Goal: Task Accomplishment & Management: Manage account settings

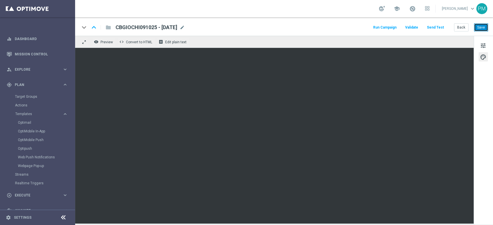
click at [481, 29] on button "Save" at bounding box center [481, 27] width 14 height 8
click at [26, 97] on link "Target Groups" at bounding box center [37, 96] width 45 height 5
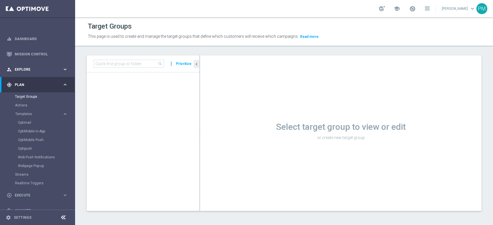
click at [37, 66] on div "person_search Explore keyboard_arrow_right" at bounding box center [37, 69] width 74 height 15
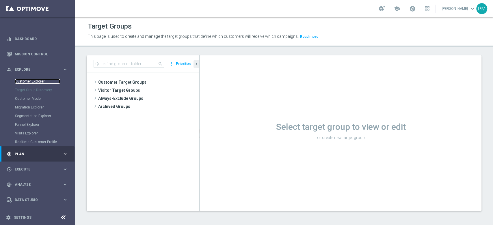
click at [33, 80] on link "Customer Explorer" at bounding box center [37, 81] width 45 height 5
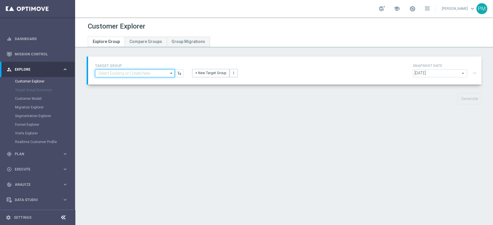
click at [148, 68] on div "TARGET GROUP arrow_drop_down Drag here to set row groups Drag here to set colum…" at bounding box center [139, 69] width 97 height 15
click at [150, 103] on div "Generate" at bounding box center [283, 98] width 403 height 11
click at [154, 70] on input at bounding box center [135, 73] width 80 height 8
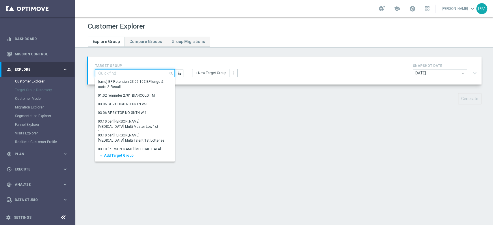
paste input "Giocanti Master low M-1 non Active + ROC + CHURN mtd"
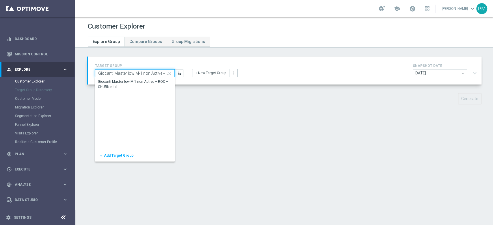
scroll to position [0, 32]
type input "Giocanti Master low M-1 non Active + ROC + CHURN mtd"
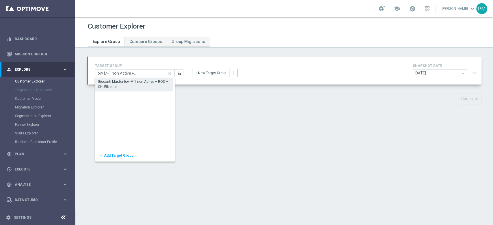
click at [150, 81] on div "Giocanti Master low M-1 non Active + ROC + CHURN mtd" at bounding box center [134, 84] width 72 height 10
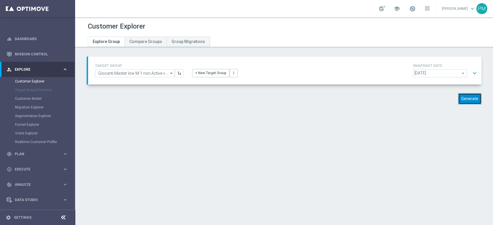
click at [468, 98] on button "Generate" at bounding box center [469, 98] width 23 height 11
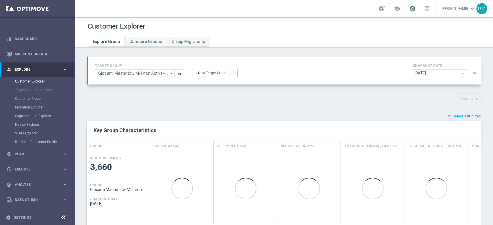
click at [409, 11] on span at bounding box center [412, 8] width 6 height 6
click at [325, 15] on div "school Last available data: [DATE] Batch process is scheduled to occur within t…" at bounding box center [284, 8] width 418 height 17
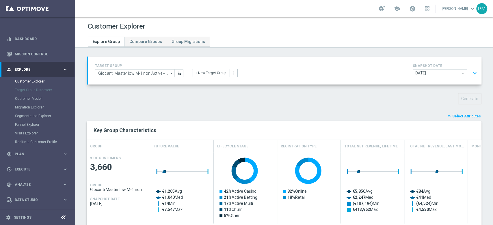
click at [470, 72] on button "expand_more" at bounding box center [474, 73] width 8 height 11
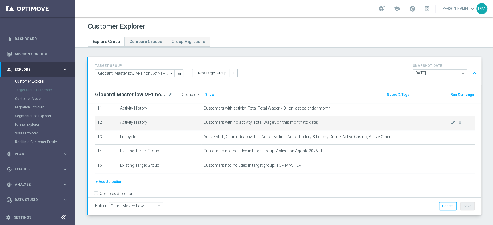
scroll to position [174, 0]
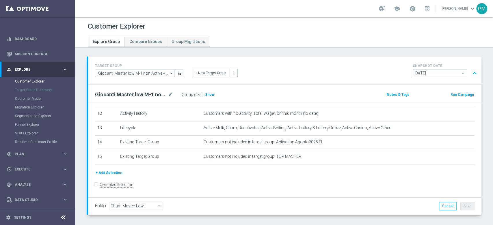
click at [210, 93] on span "Show" at bounding box center [209, 95] width 9 height 4
click at [113, 174] on button "+ Add Selection" at bounding box center [109, 173] width 28 height 6
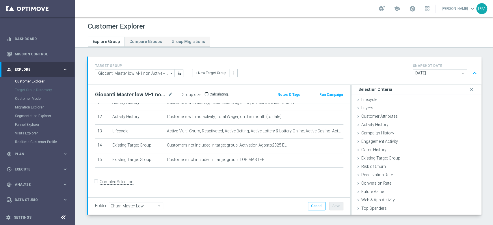
scroll to position [168, 0]
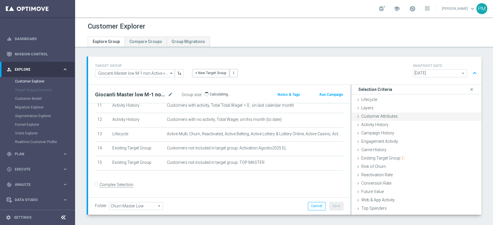
click at [382, 117] on span "Customer Attributes" at bounding box center [379, 116] width 36 height 5
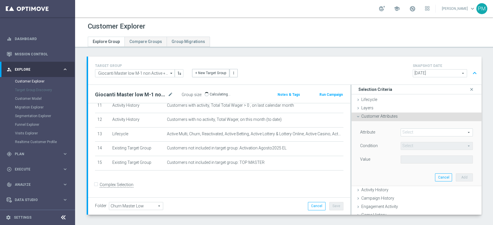
click at [410, 130] on span at bounding box center [437, 133] width 72 height 8
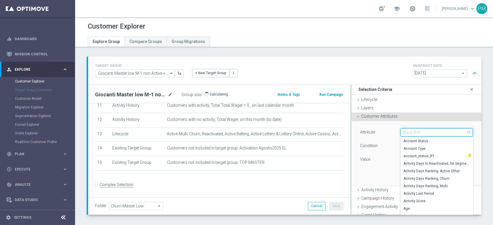
click at [410, 130] on input "search" at bounding box center [436, 132] width 72 height 8
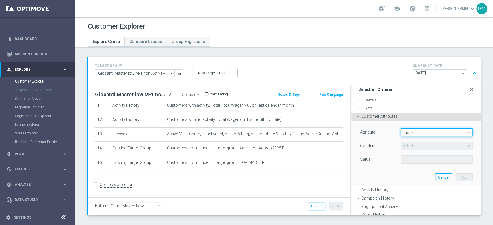
type input "cust s"
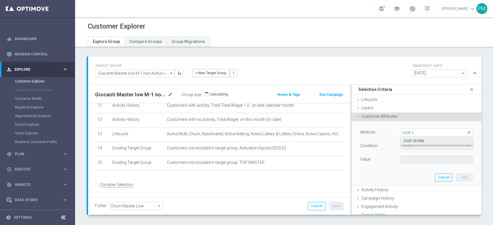
click at [412, 140] on span "CUST SCORE" at bounding box center [436, 141] width 66 height 5
type input "CUST SCORE"
click at [411, 144] on span "=" at bounding box center [437, 146] width 72 height 8
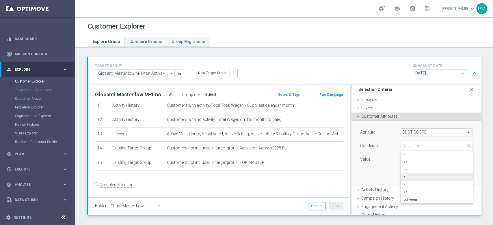
scroll to position [0, 0]
click at [403, 186] on span ">" at bounding box center [436, 184] width 66 height 5
type input ">"
click at [403, 157] on input "number" at bounding box center [416, 160] width 32 height 8
type input "0"
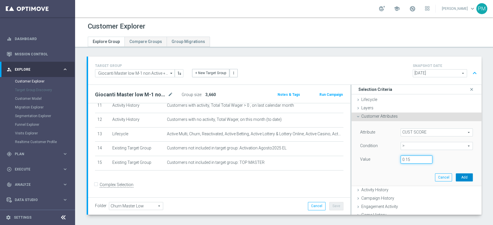
type input "0.15"
click at [456, 178] on button "Add" at bounding box center [463, 177] width 17 height 8
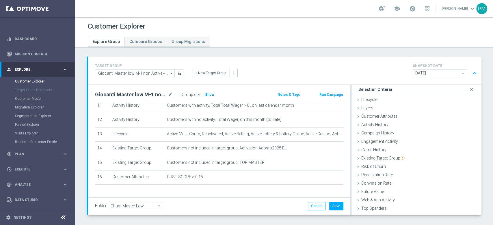
click at [210, 94] on span "Show" at bounding box center [209, 95] width 9 height 4
drag, startPoint x: 203, startPoint y: 94, endPoint x: 227, endPoint y: 94, distance: 24.0
click at [227, 94] on div "Group size : 2,104" at bounding box center [211, 95] width 58 height 8
drag, startPoint x: 218, startPoint y: 94, endPoint x: 204, endPoint y: 94, distance: 13.9
click at [204, 94] on div "Group size : 2,104" at bounding box center [211, 95] width 58 height 8
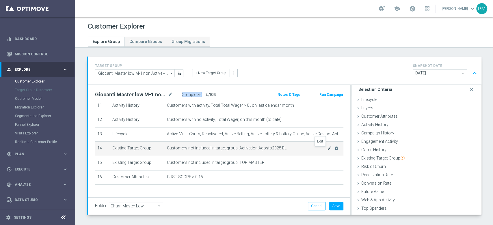
click at [327, 150] on icon "mode_edit" at bounding box center [329, 148] width 5 height 5
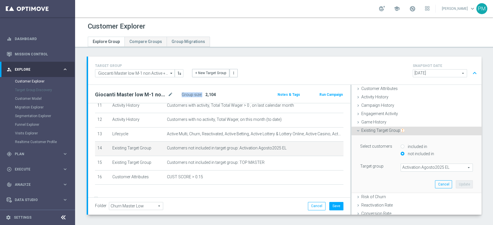
scroll to position [38, 0]
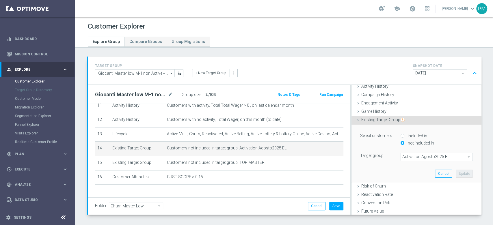
click at [416, 157] on span "Activation Agosto2025 EL" at bounding box center [437, 157] width 72 height 8
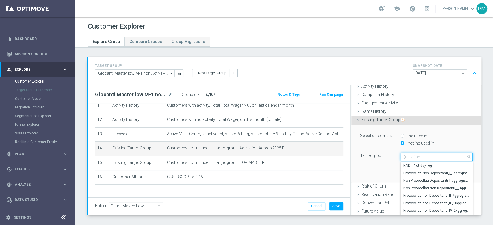
click at [416, 157] on input "search" at bounding box center [436, 157] width 72 height 8
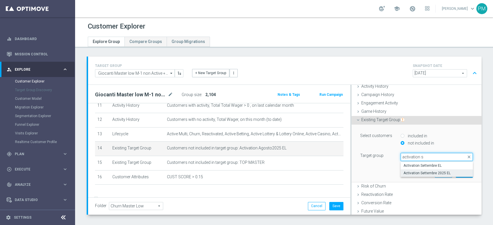
type input "activation s"
click at [416, 172] on span "Activation Settembre 2025 EL" at bounding box center [436, 173] width 66 height 5
type input "Activation Settembre 2025 EL"
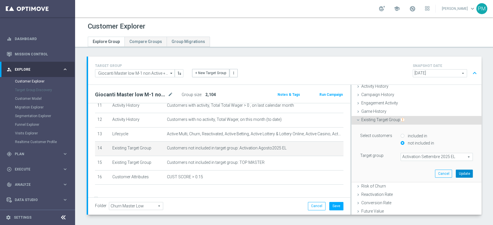
click at [455, 173] on button "Update" at bounding box center [463, 174] width 17 height 8
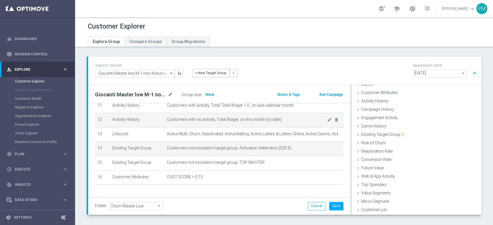
scroll to position [23, 0]
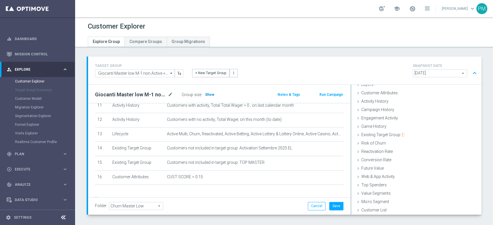
click at [210, 93] on span "Show" at bounding box center [209, 95] width 9 height 4
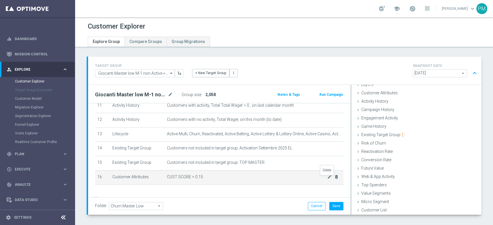
click at [334, 179] on icon "delete_forever" at bounding box center [336, 177] width 5 height 5
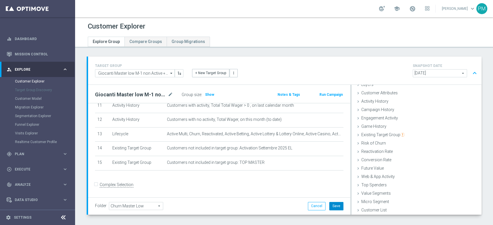
click at [329, 205] on button "Save" at bounding box center [336, 206] width 14 height 8
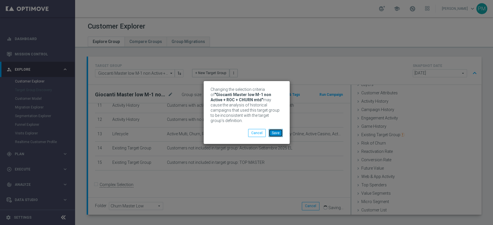
click at [275, 133] on button "Save" at bounding box center [275, 133] width 14 height 8
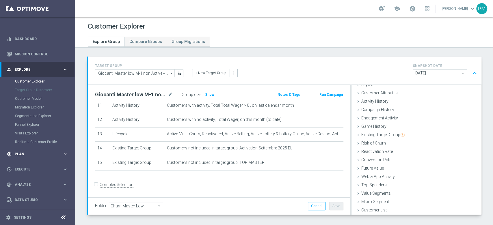
click at [27, 157] on div "gps_fixed Plan keyboard_arrow_right" at bounding box center [37, 153] width 74 height 15
click at [29, 124] on link "Optimail" at bounding box center [39, 122] width 42 height 5
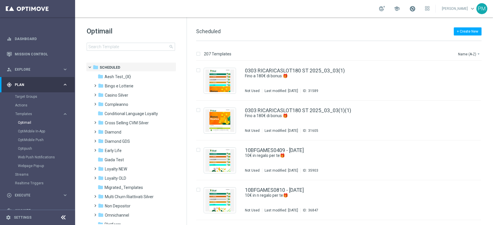
click at [409, 8] on span at bounding box center [412, 8] width 6 height 6
click at [409, 10] on span at bounding box center [412, 8] width 6 height 6
click at [356, 10] on div "school Last available data: [DATE] Batch process is scheduled to occur within t…" at bounding box center [284, 8] width 418 height 17
click at [26, 98] on link "Target Groups" at bounding box center [37, 96] width 45 height 5
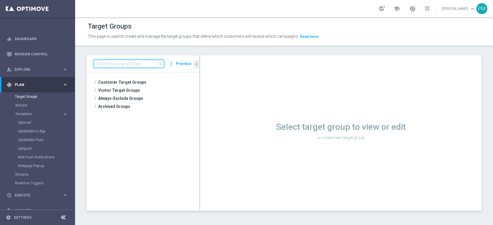
click at [137, 66] on input at bounding box center [129, 64] width 70 height 8
paste input "Giocanti Master low M-1 non Active + ROC + CHURN mtd"
type input "Giocanti Master low M-1 non Active + ROC + CHURN mtd"
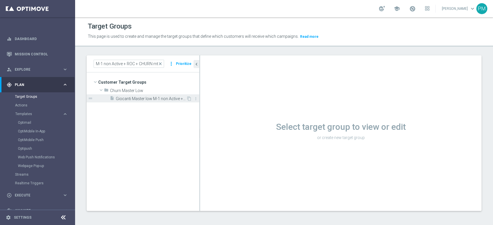
click at [143, 98] on span "Giocanti Master low M-1 non Active + ROC + CHURN mtd" at bounding box center [151, 98] width 70 height 5
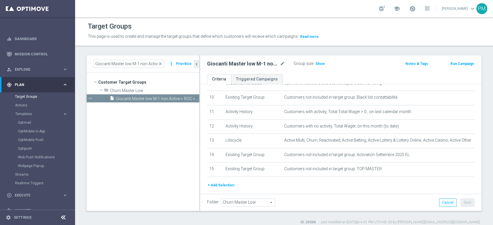
scroll to position [154, 0]
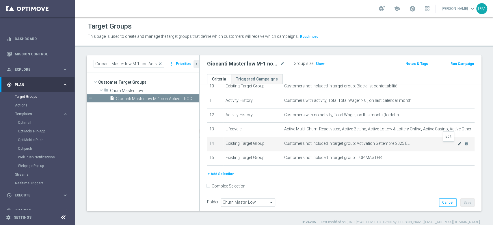
click at [457, 145] on icon "mode_edit" at bounding box center [459, 143] width 5 height 5
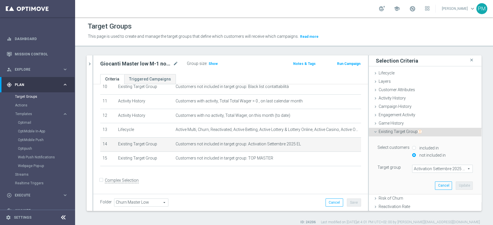
click at [423, 169] on span "Activation Settembre 2025 EL" at bounding box center [442, 169] width 60 height 8
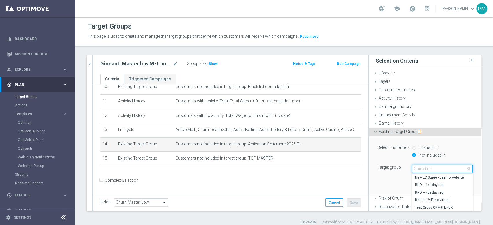
click at [423, 169] on input "search" at bounding box center [442, 169] width 61 height 8
type input "activation ago"
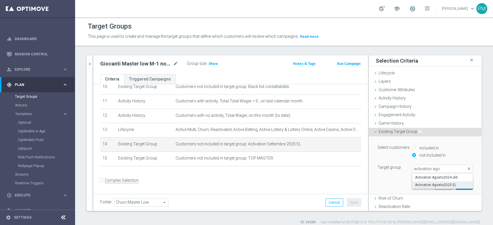
click at [426, 184] on span "Activation Agosto2025 EL" at bounding box center [442, 185] width 55 height 5
type input "Activation Agosto2025 EL"
click at [455, 186] on button "Update" at bounding box center [463, 186] width 17 height 8
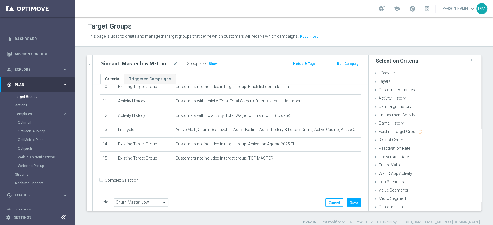
click at [343, 197] on div "Folder Churn Master Low Churn Master Low arrow_drop_down search Cancel Save Sav…" at bounding box center [230, 202] width 274 height 17
click at [349, 203] on button "Save" at bounding box center [354, 203] width 14 height 8
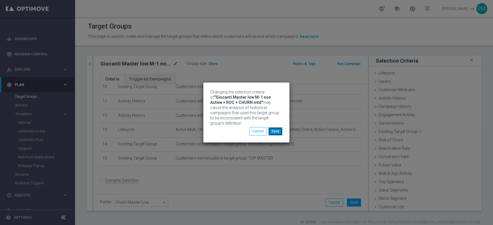
click at [271, 127] on button "Save" at bounding box center [275, 131] width 14 height 8
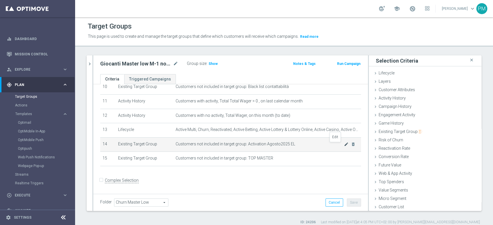
click at [344, 146] on icon "mode_edit" at bounding box center [346, 144] width 5 height 5
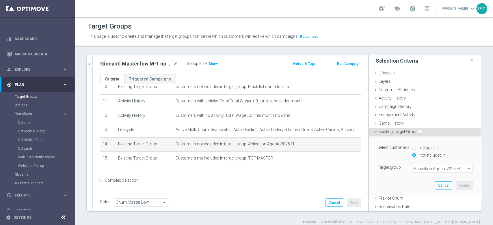
click at [423, 170] on span "Activation Agosto2025 EL" at bounding box center [442, 169] width 60 height 8
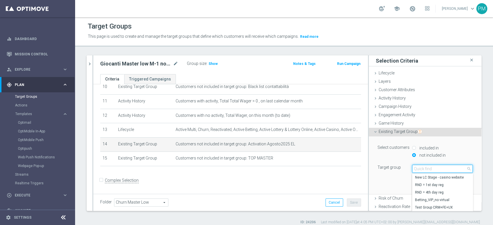
click at [422, 169] on input "search" at bounding box center [442, 169] width 61 height 8
type input "activation sett"
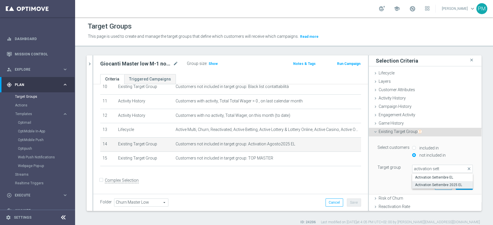
click at [434, 184] on span "Activation Settembre 2025 EL" at bounding box center [442, 185] width 55 height 5
type input "Activation Settembre 2025 EL"
click at [455, 185] on button "Update" at bounding box center [463, 186] width 17 height 8
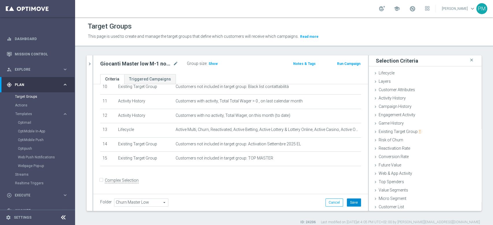
click at [349, 203] on button "Save" at bounding box center [354, 203] width 14 height 8
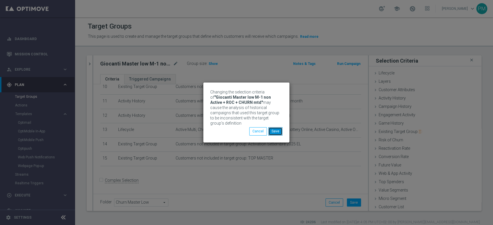
click at [273, 128] on button "Save" at bounding box center [275, 131] width 14 height 8
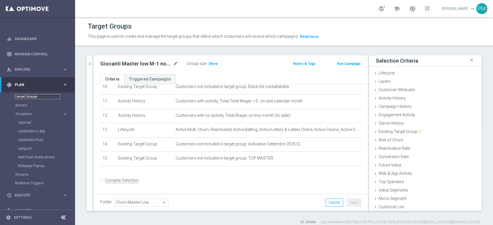
click at [28, 97] on link "Target Groups" at bounding box center [37, 96] width 45 height 5
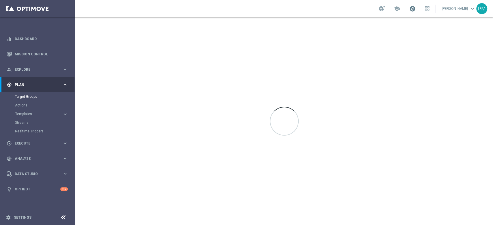
click at [409, 8] on span at bounding box center [412, 8] width 6 height 6
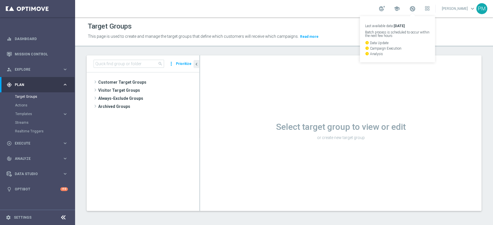
click at [341, 8] on div "school Last available data: [DATE] Batch process is scheduled to occur within t…" at bounding box center [284, 8] width 418 height 17
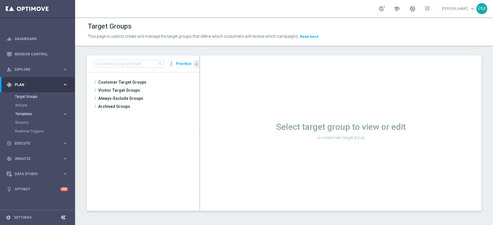
click at [33, 114] on span "Templates" at bounding box center [35, 113] width 41 height 3
click at [28, 124] on link "Optimail" at bounding box center [39, 122] width 42 height 5
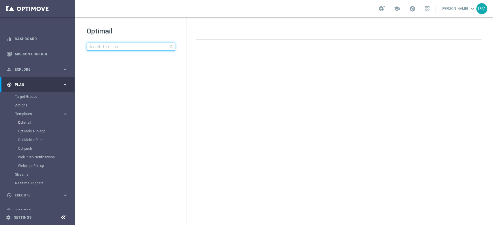
click at [136, 47] on input at bounding box center [131, 47] width 88 height 8
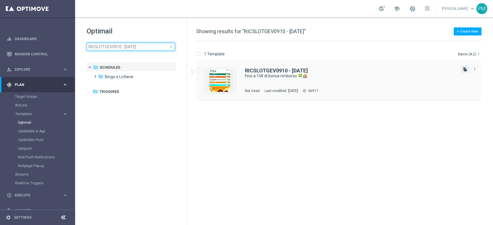
type input "RICSLOTGEV0910 - 2025 - 10 - 09"
click at [464, 69] on icon "file_copy" at bounding box center [464, 69] width 5 height 5
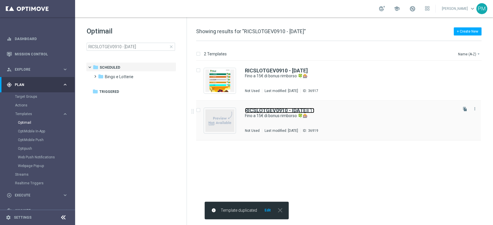
click at [274, 108] on b "RICSLOTGEV0910 - 2025 - 10 - 09" at bounding box center [276, 110] width 63 height 6
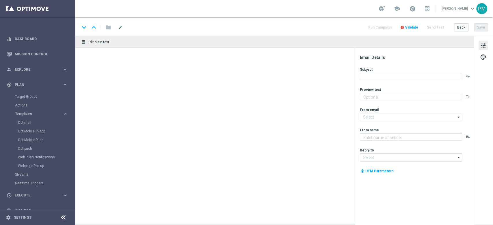
type input "RICSLOTGEV0910 - 2025 - 10 - 09(1)"
type textarea "Scopri la nuova promo ricarica! 🎁"
type input "newsletter@comunicazioni.sisal.it"
type textarea "Sisal"
type input "info@sisal.it"
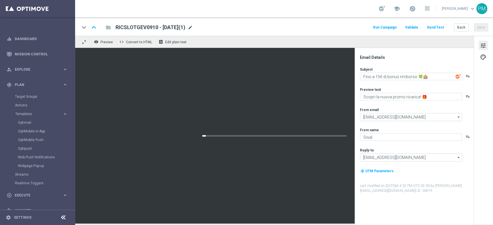
click at [193, 26] on span "mode_edit" at bounding box center [190, 27] width 5 height 5
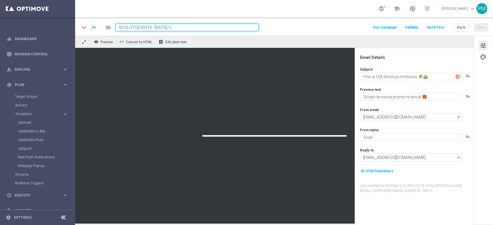
click at [139, 29] on input "RICSLOTGEV0910 - 2025 - 10 - 09(1)" at bounding box center [186, 28] width 143 height 8
paste input "ACB091025"
click at [194, 26] on input "RICACB091025 - 2025 - 10 - 09(1)" at bounding box center [186, 28] width 143 height 8
type input "RICACB091025 - [DATE]"
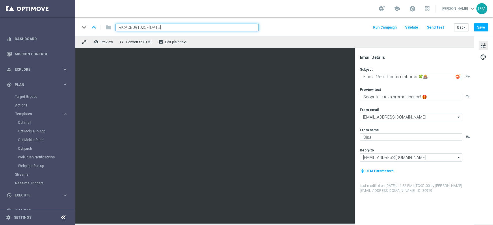
click at [195, 30] on input "RICACB091025 - [DATE]" at bounding box center [186, 28] width 143 height 8
click at [319, 26] on div "keyboard_arrow_down keyboard_arrow_up folder RICACB091025 - 2025 -10-09 Run Cam…" at bounding box center [284, 28] width 408 height 8
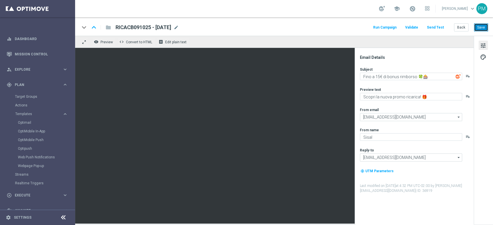
click at [484, 27] on button "Save" at bounding box center [481, 27] width 14 height 8
click at [159, 27] on span "RICACB091025 - [DATE]" at bounding box center [143, 27] width 56 height 7
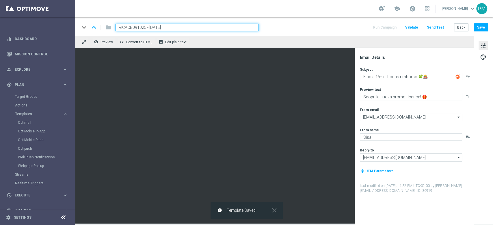
click at [159, 27] on input "RICACB091025 - [DATE]" at bounding box center [186, 28] width 143 height 8
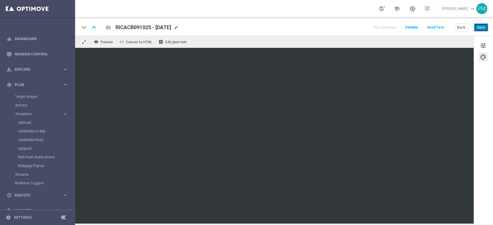
click at [480, 30] on button "Save" at bounding box center [481, 27] width 14 height 8
click at [481, 29] on button "Save" at bounding box center [481, 27] width 14 height 8
click at [409, 7] on span at bounding box center [412, 8] width 6 height 6
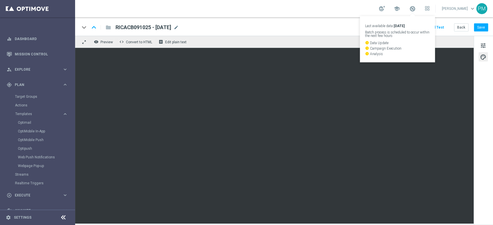
click at [331, 10] on div "school Last available data: [DATE] Batch process is scheduled to occur within t…" at bounding box center [284, 8] width 418 height 17
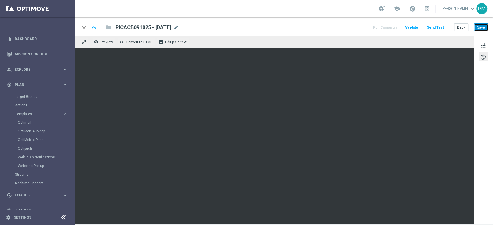
click at [481, 27] on button "Save" at bounding box center [481, 27] width 14 height 8
click at [483, 46] on span "tune" at bounding box center [483, 46] width 6 height 8
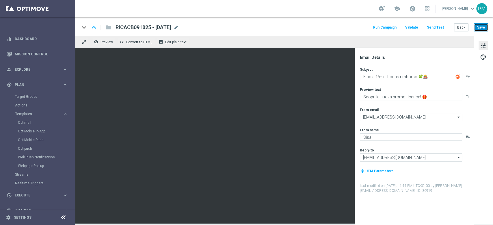
click at [483, 26] on button "Save" at bounding box center [481, 27] width 14 height 8
click at [458, 30] on button "Back" at bounding box center [461, 27] width 14 height 8
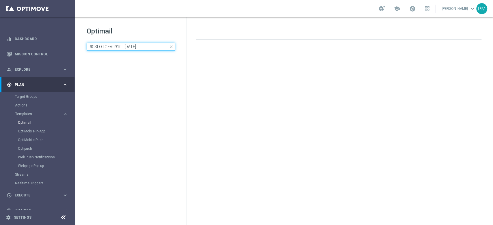
click at [125, 51] on input "RICSLOTGEV0910 - 2025 - 10 - 09" at bounding box center [131, 47] width 88 height 8
click at [124, 50] on input "RICSLOTGEV0910 - 2025 - 10 - 09" at bounding box center [131, 47] width 88 height 8
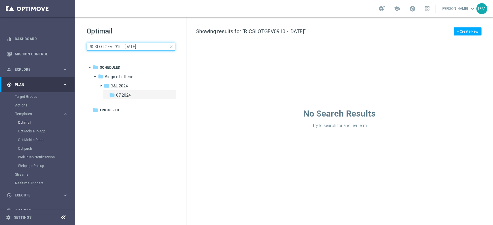
click at [124, 50] on input "RICSLOTGEV0910 - 2025 - 10 - 09" at bounding box center [131, 47] width 88 height 8
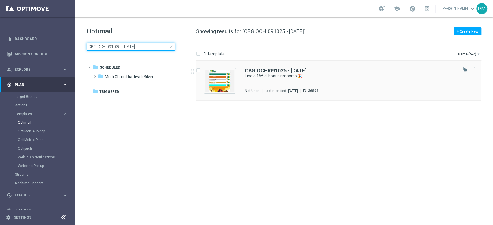
type input "CBGIOCHI091025 - [DATE]"
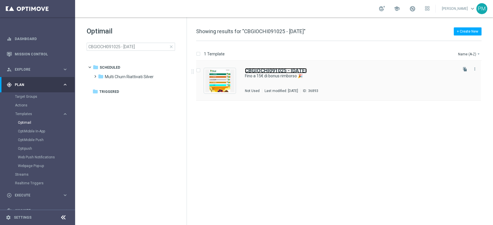
click at [271, 69] on b "CBGIOCHI091025 - [DATE]" at bounding box center [276, 71] width 62 height 6
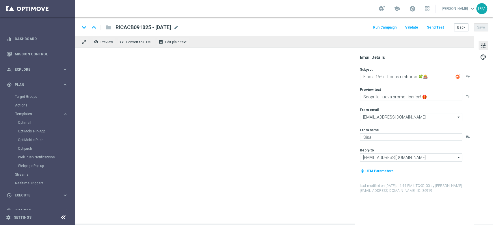
type textarea "Fino a 15€ di bonus rimborso 🎉"
type textarea "Curioso di saperne di più?"
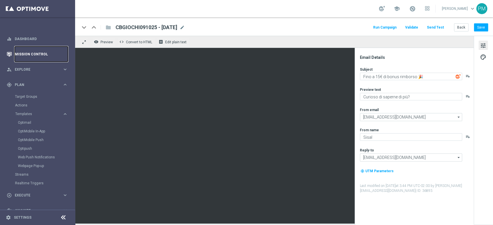
click at [30, 56] on link "Mission Control" at bounding box center [41, 53] width 53 height 15
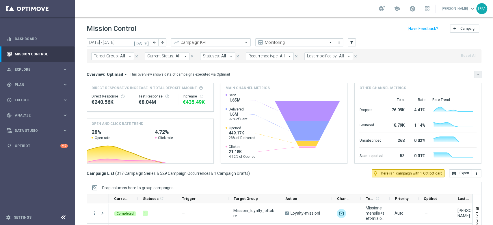
click at [475, 72] on icon "keyboard_arrow_down" at bounding box center [477, 74] width 4 height 4
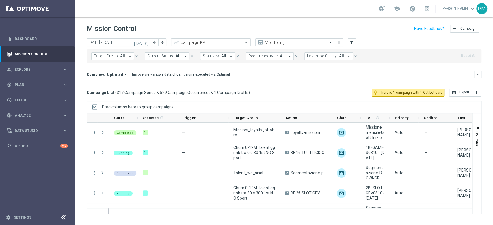
click at [143, 44] on button "[DATE]" at bounding box center [141, 42] width 17 height 9
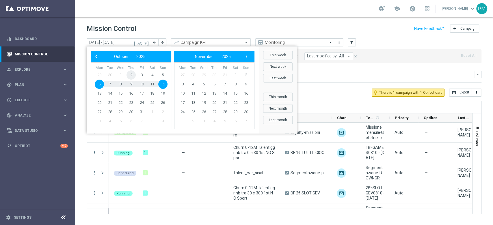
click at [130, 74] on span "2" at bounding box center [130, 74] width 9 height 9
type input "02 Oct 2025 - 02 Oct 2025"
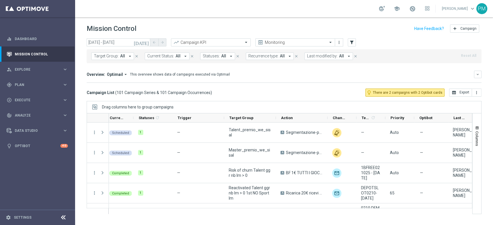
scroll to position [0, 5]
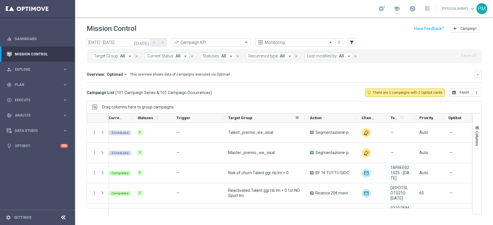
drag, startPoint x: 274, startPoint y: 117, endPoint x: 304, endPoint y: 120, distance: 29.8
click at [304, 120] on div at bounding box center [304, 117] width 2 height 9
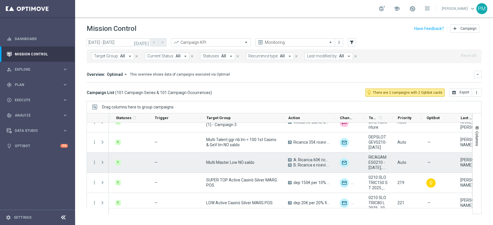
scroll to position [231, 0]
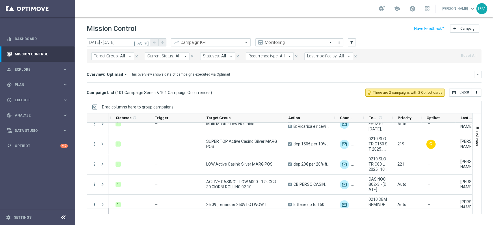
click at [346, 55] on icon "arrow_drop_down" at bounding box center [348, 56] width 5 height 5
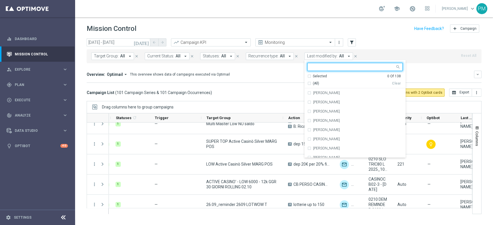
scroll to position [0, 0]
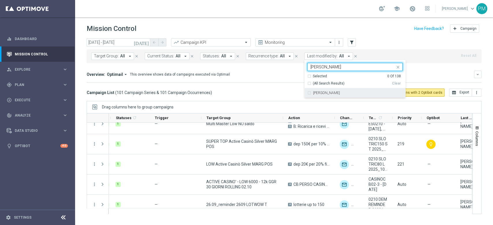
click at [331, 96] on div "[PERSON_NAME]" at bounding box center [354, 92] width 95 height 9
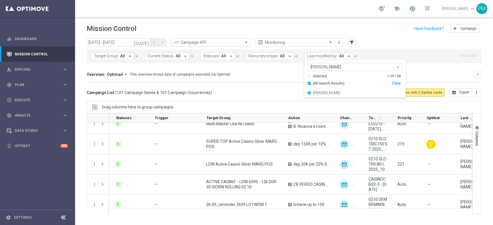
click at [314, 67] on input "PAOLO" at bounding box center [352, 67] width 85 height 5
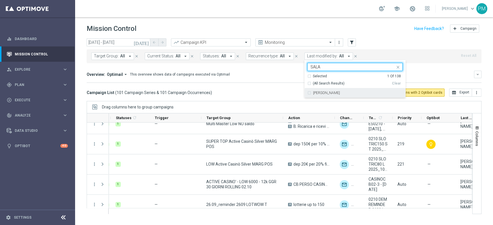
click at [315, 91] on div "[PERSON_NAME]" at bounding box center [354, 92] width 95 height 9
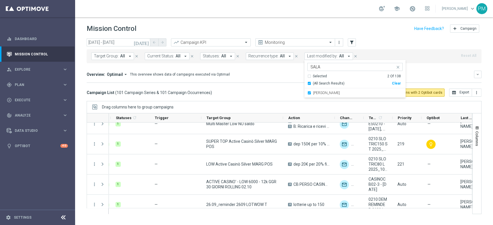
click at [311, 68] on input "SALA" at bounding box center [352, 67] width 85 height 5
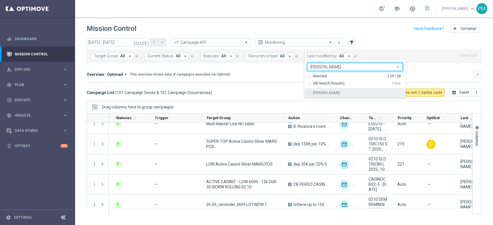
click at [330, 94] on div "[PERSON_NAME]" at bounding box center [357, 92] width 89 height 3
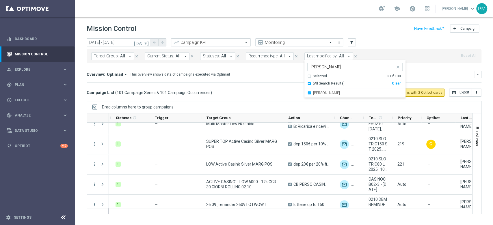
click at [313, 64] on div "Selected 3 of 138 MARTIN" at bounding box center [350, 66] width 87 height 7
click at [314, 67] on input "MARTIN" at bounding box center [352, 67] width 85 height 5
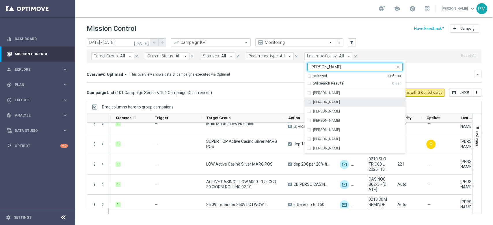
click at [338, 105] on div "[PERSON_NAME]" at bounding box center [354, 102] width 95 height 9
type input "FRAN"
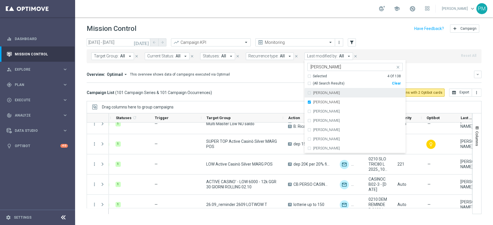
click at [404, 46] on div "today 02 Oct 2025 - 02 Oct 2025 arrow_back arrow_forward Campaign KPI trending_…" at bounding box center [284, 42] width 395 height 9
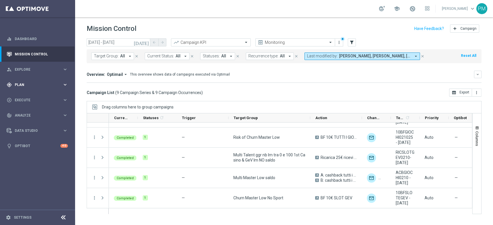
click at [21, 81] on div "gps_fixed Plan keyboard_arrow_right" at bounding box center [37, 84] width 74 height 15
drag, startPoint x: 21, startPoint y: 97, endPoint x: 151, endPoint y: 5, distance: 158.9
click at [21, 97] on link "Target Groups" at bounding box center [37, 96] width 45 height 5
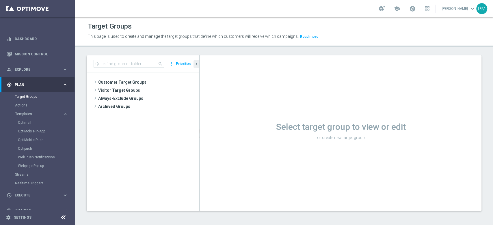
click at [173, 6] on div "school Paolo Martiradonna keyboard_arrow_down PM" at bounding box center [284, 8] width 418 height 17
click at [409, 8] on span at bounding box center [412, 8] width 6 height 6
click at [344, 10] on div "school Last available data: 7 Oct 2025 Batch process is scheduled to occur with…" at bounding box center [284, 8] width 418 height 17
click at [33, 112] on span "Templates" at bounding box center [35, 113] width 41 height 3
click at [30, 122] on link "Optimail" at bounding box center [39, 122] width 42 height 5
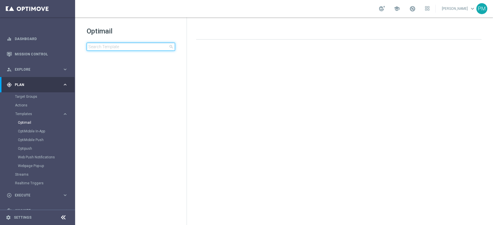
click at [129, 47] on input at bounding box center [131, 47] width 88 height 8
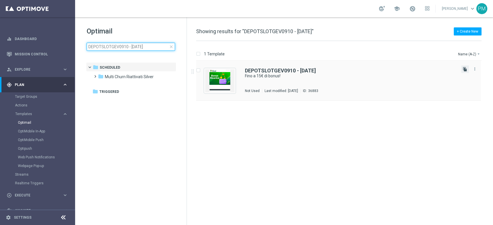
type input "DEPOTSLOTGEV0910 - [DATE]"
click at [466, 70] on icon "file_copy" at bounding box center [464, 69] width 5 height 5
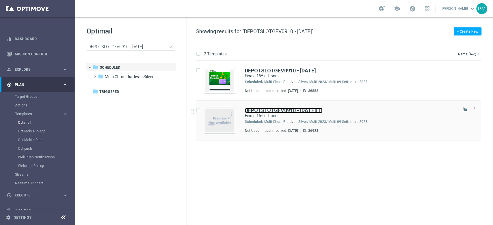
click at [258, 111] on b "DEPOTSLOTGEV0910 - [DATE]" at bounding box center [280, 110] width 71 height 6
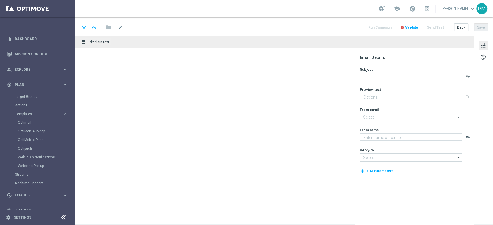
type textarea "Scopri la nuova promo ricarica! 🎁"
type input "newsletter@comunicazioni.sisal.it"
type textarea "Sisal"
type input "info@sisal.it"
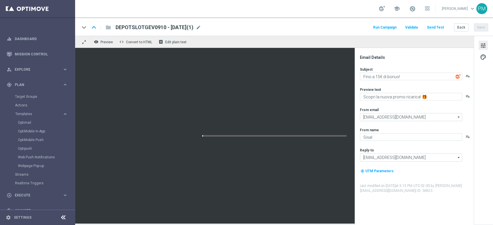
click at [201, 29] on span "mode_edit" at bounding box center [198, 27] width 5 height 5
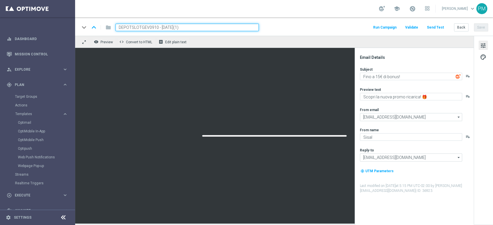
click at [136, 28] on input "DEPOTSLOTGEV0910 - 2025-10-09(1)" at bounding box center [186, 28] width 143 height 8
paste input "RICASLOTGEV091025"
click at [207, 25] on input "RICASLOTGEV091025 - 2025-10-09(1)" at bounding box center [186, 28] width 143 height 8
type input "RICASLOTGEV091025 - [DATE]"
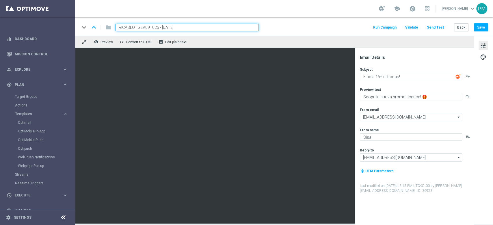
click at [312, 25] on div "keyboard_arrow_down keyboard_arrow_up folder RICASLOTGEV091025 - 2025-10-09 Run…" at bounding box center [284, 28] width 408 height 8
click at [379, 75] on textarea "Fino a 15€ di bonus!" at bounding box center [411, 77] width 102 height 8
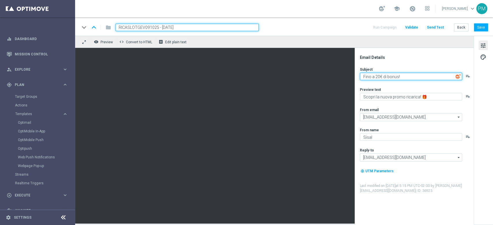
click at [402, 75] on textarea "Fino a 20€ di bonus!" at bounding box center [411, 77] width 102 height 8
type textarea "Fino a 20€ di bonus sulla ricarica"
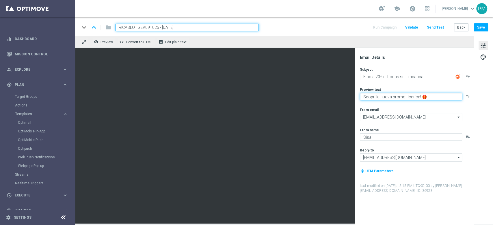
drag, startPoint x: 427, startPoint y: 97, endPoint x: 406, endPoint y: 97, distance: 21.1
click at [404, 97] on textarea "Scopri la nuova promo ricarica! 🎁" at bounding box center [411, 97] width 102 height 8
click at [418, 96] on textarea "Scopri la nuova promo pensatae per te" at bounding box center [411, 97] width 102 height 8
click at [435, 98] on textarea "Scopri la nuova promo pensata per te" at bounding box center [411, 97] width 102 height 8
type textarea "Scopri la nuova promo pensata per te 🎁"
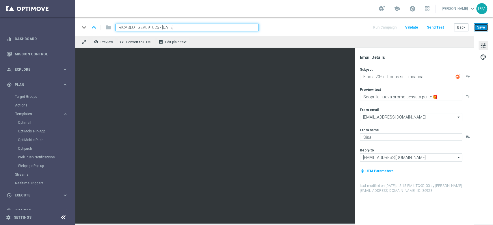
click at [484, 25] on button "Save" at bounding box center [481, 27] width 14 height 8
click at [152, 28] on input "RICASLOTGEV091025 - [DATE]" at bounding box center [186, 28] width 143 height 8
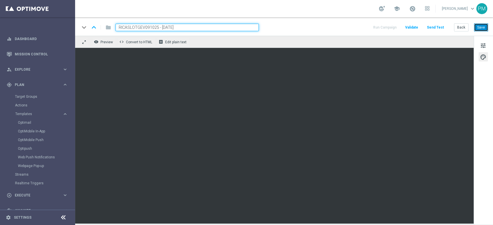
click at [482, 27] on button "Save" at bounding box center [481, 27] width 14 height 8
click at [486, 29] on button "Save" at bounding box center [481, 27] width 14 height 8
click at [485, 27] on button "Save" at bounding box center [481, 27] width 14 height 8
click at [478, 30] on button "Save" at bounding box center [481, 27] width 14 height 8
click at [27, 98] on link "Target Groups" at bounding box center [37, 96] width 45 height 5
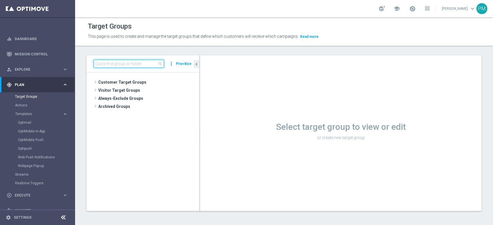
click at [120, 64] on input at bounding box center [129, 64] width 70 height 8
paste input "Multi Talent ggr nb lm > 0 1st NO Casino & GeV lm saldo"
type input "Multi Talent ggr nb lm > 0 1st NO Casino & GeV lm saldo"
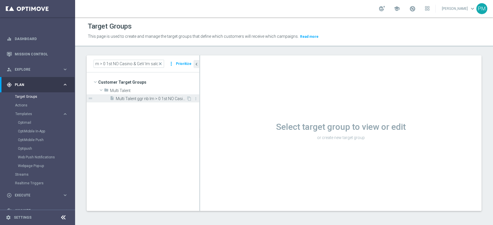
click at [150, 100] on span "Multi Talent ggr nb lm > 0 1st NO Casino & GeV lm saldo" at bounding box center [151, 98] width 70 height 5
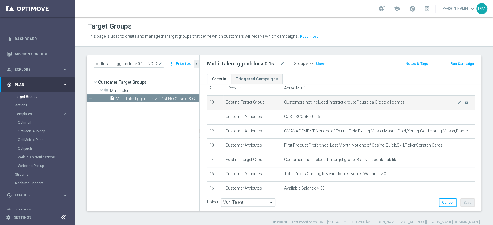
scroll to position [154, 0]
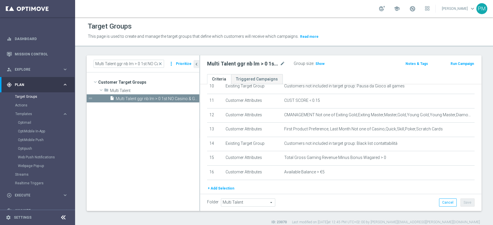
click at [458, 66] on button "Run Campaign" at bounding box center [462, 64] width 25 height 6
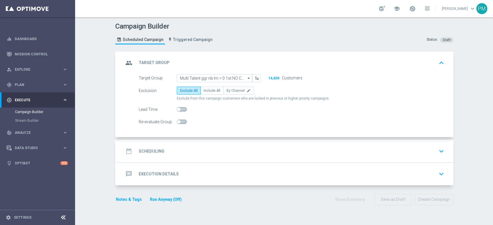
click at [212, 143] on div "date_range Scheduling keyboard_arrow_down" at bounding box center [285, 151] width 336 height 23
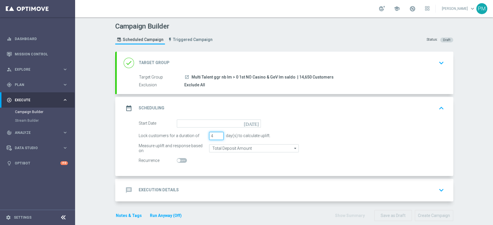
type input "4"
click at [218, 133] on input "4" at bounding box center [216, 136] width 14 height 8
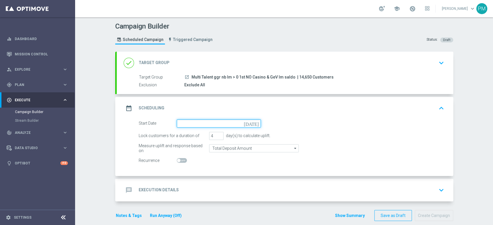
click at [210, 127] on input at bounding box center [219, 123] width 84 height 8
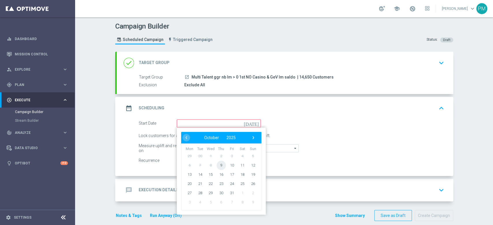
click at [216, 166] on span "9" at bounding box center [220, 164] width 9 height 9
type input "[DATE]"
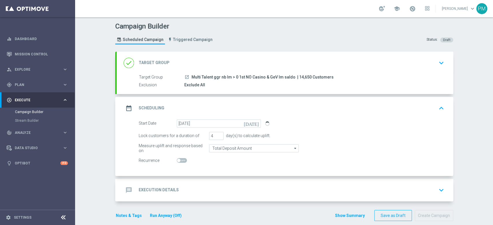
click at [189, 185] on div "message Execution Details keyboard_arrow_down" at bounding box center [285, 190] width 322 height 11
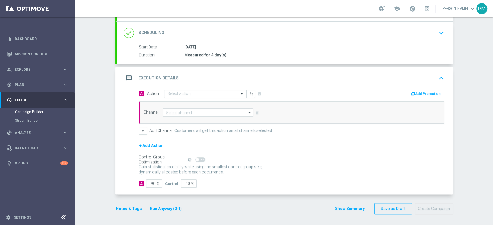
scroll to position [72, 0]
click at [122, 206] on button "Notes & Tags" at bounding box center [128, 208] width 27 height 7
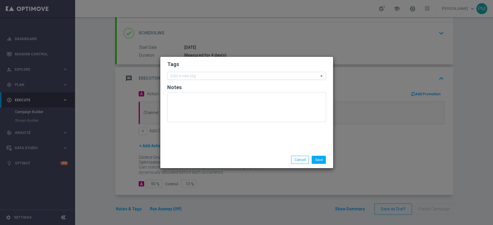
click at [225, 74] on input "text" at bounding box center [244, 76] width 148 height 5
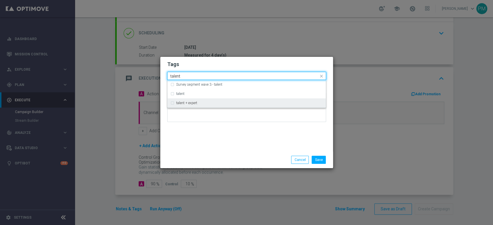
click at [210, 104] on div "talent + expert" at bounding box center [249, 102] width 147 height 3
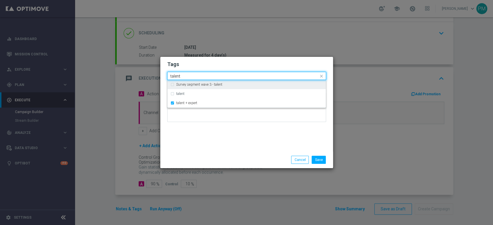
click at [175, 77] on input "talent" at bounding box center [244, 76] width 148 height 5
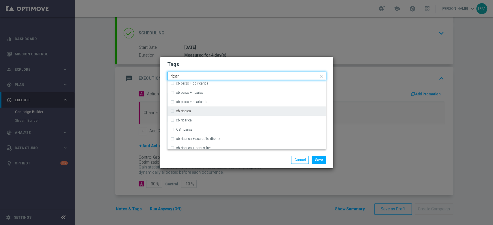
scroll to position [77, 0]
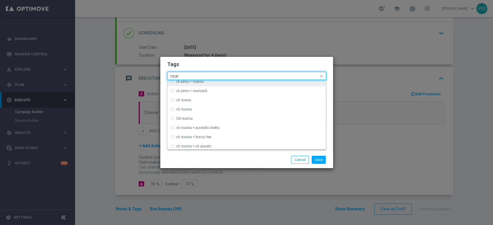
click at [173, 76] on input "ricar" at bounding box center [244, 76] width 148 height 5
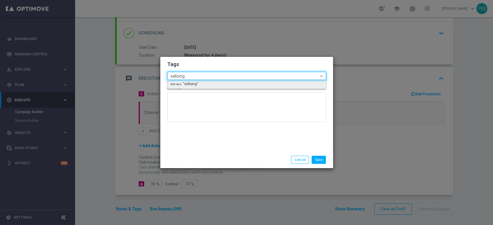
click at [173, 76] on input "selloing" at bounding box center [244, 76] width 148 height 5
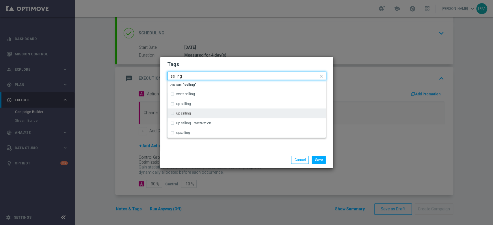
click at [193, 113] on div "up-selling" at bounding box center [249, 113] width 147 height 3
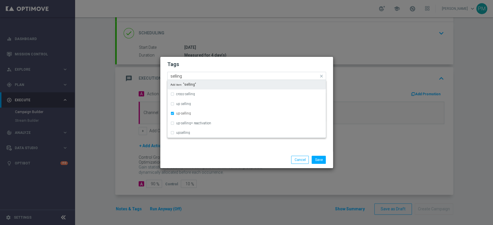
click at [177, 76] on input "selling" at bounding box center [244, 76] width 148 height 5
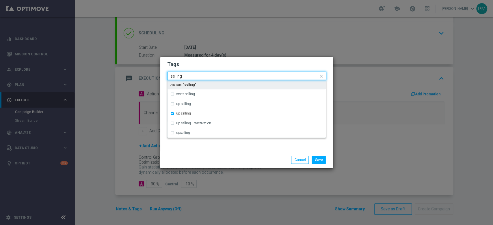
click at [177, 76] on input "selling" at bounding box center [244, 76] width 148 height 5
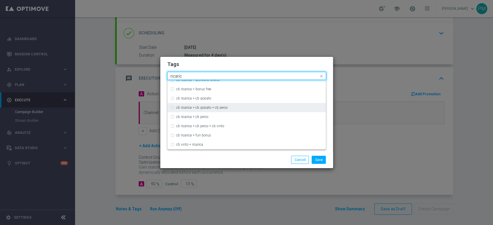
scroll to position [154, 0]
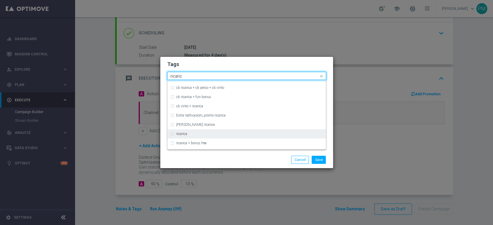
click at [201, 133] on div "ricarica" at bounding box center [249, 133] width 147 height 3
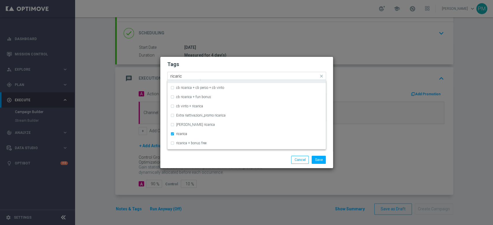
click at [176, 77] on input "ricaric" at bounding box center [244, 76] width 148 height 5
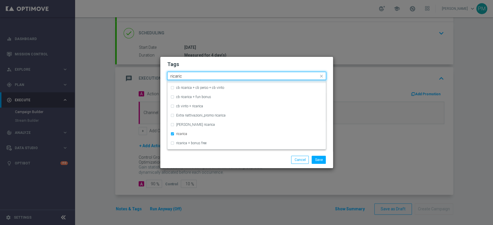
click at [176, 77] on input "ricaric" at bounding box center [244, 76] width 148 height 5
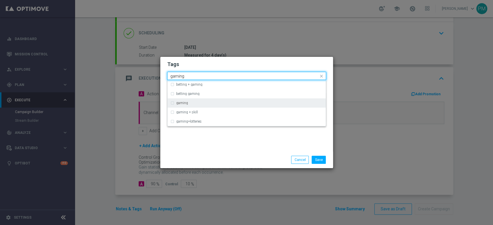
click at [187, 106] on div "gaming" at bounding box center [246, 102] width 152 height 9
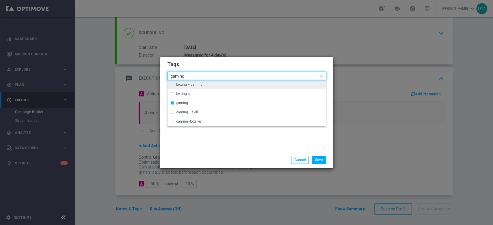
click at [177, 75] on input "gaming" at bounding box center [244, 76] width 148 height 5
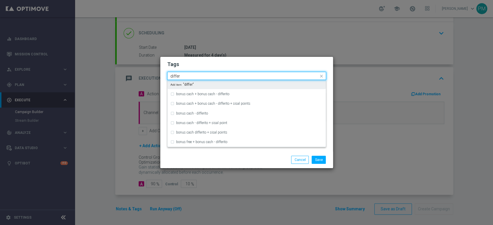
click at [175, 75] on input "differ" at bounding box center [244, 76] width 148 height 5
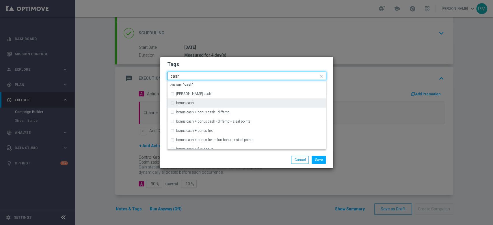
click at [190, 101] on div "bonus cash" at bounding box center [246, 102] width 152 height 9
type input "cash"
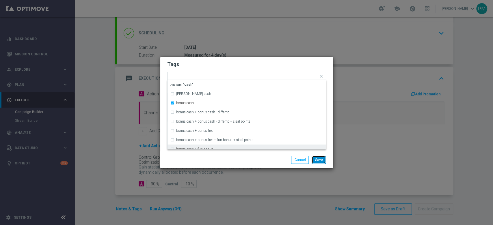
click at [322, 161] on button "Save" at bounding box center [318, 160] width 14 height 8
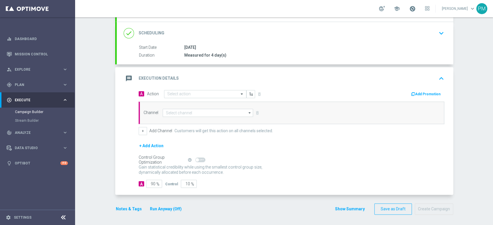
click at [409, 9] on span at bounding box center [412, 8] width 6 height 6
click at [144, 145] on button "+ Add Action" at bounding box center [151, 145] width 25 height 7
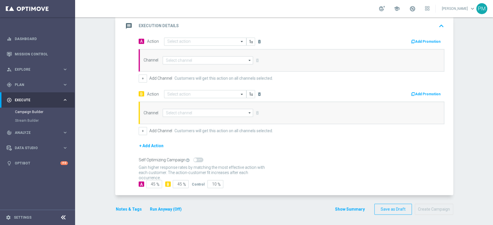
scroll to position [87, 0]
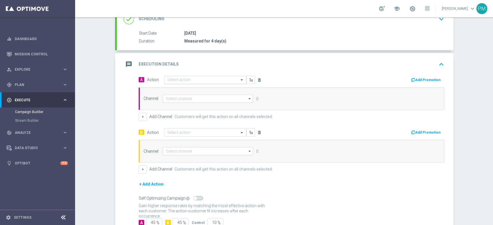
click at [175, 81] on input "text" at bounding box center [199, 80] width 64 height 5
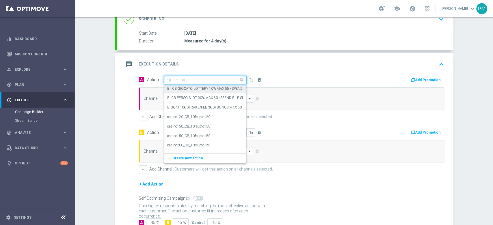
paste input "A: cashback tutti i giochi 20% fino a 15€ giocato min 10€ QeL3"
type input "A: cashback tutti i giochi 20% fino a 15€ giocato min 10€ QeL3"
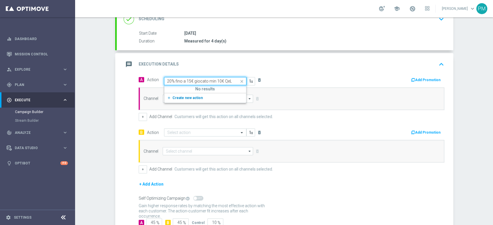
click at [186, 96] on span "Create new action" at bounding box center [187, 98] width 30 height 4
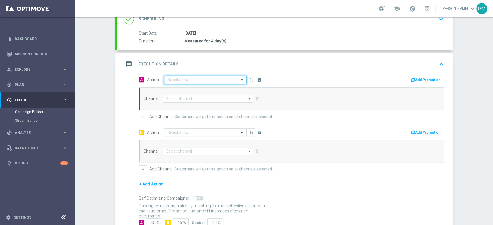
scroll to position [0, 0]
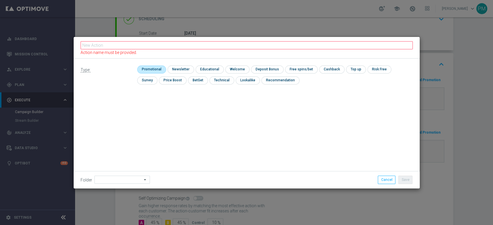
click at [147, 69] on input "checkbox" at bounding box center [150, 70] width 27 height 8
checkbox input "true"
click at [274, 68] on input "checkbox" at bounding box center [272, 70] width 31 height 8
checkbox input "true"
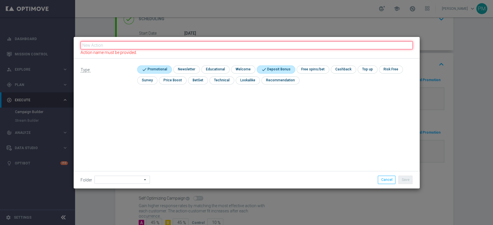
click at [222, 45] on input "text" at bounding box center [247, 45] width 332 height 8
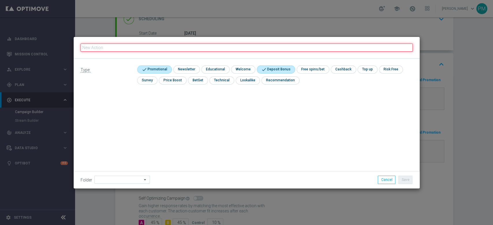
paste input "A: cashback tutti i giochi 20% fino a 15€ giocato min 10€ QeL3"
type input "A: cashback tutti i giochi 20% fino a 15€ giocato min 10€ QeL3"
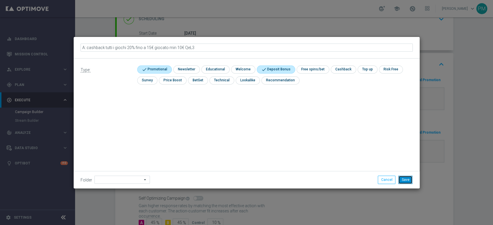
click at [406, 181] on button "Save" at bounding box center [405, 180] width 14 height 8
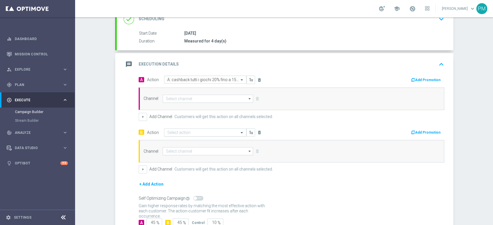
click at [174, 133] on input "text" at bounding box center [199, 132] width 64 height 5
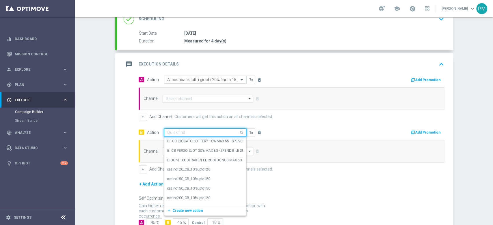
paste input "B: Ricarica 10€ per [PERSON_NAME] 20% fino a 15€ tutti i giochi QeL3"
type input "B: Ricarica 10€ per [PERSON_NAME] 20% fino a 15€ tutti i giochi QeL3"
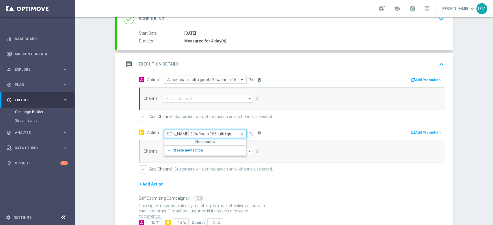
click at [184, 151] on span "Create new action" at bounding box center [187, 150] width 30 height 4
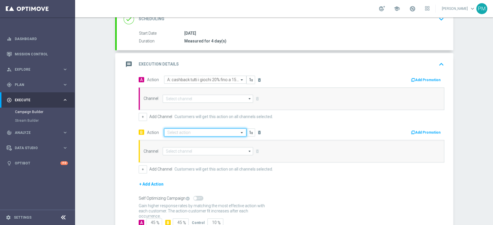
scroll to position [0, 0]
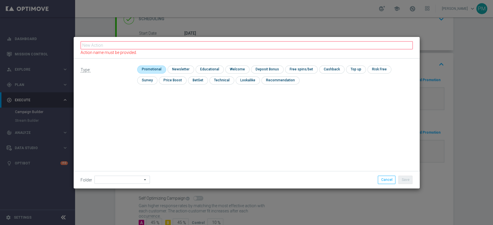
click at [148, 70] on input "checkbox" at bounding box center [150, 70] width 27 height 8
checkbox input "true"
click at [326, 69] on input "checkbox" at bounding box center [337, 70] width 24 height 8
checkbox input "true"
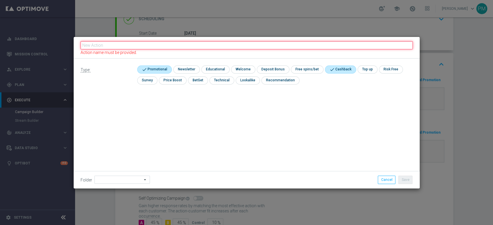
click at [237, 45] on input "text" at bounding box center [247, 45] width 332 height 8
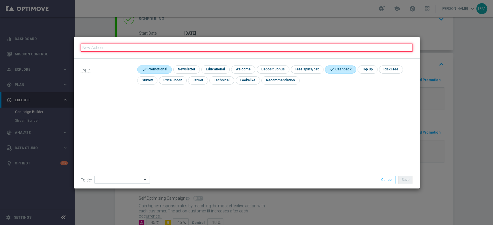
paste input "B: Ricarica 10€ per [PERSON_NAME] 20% fino a 15€ tutti i giochi QeL3"
type input "B: Ricarica 10€ per [PERSON_NAME] 20% fino a 15€ tutti i giochi QeL3"
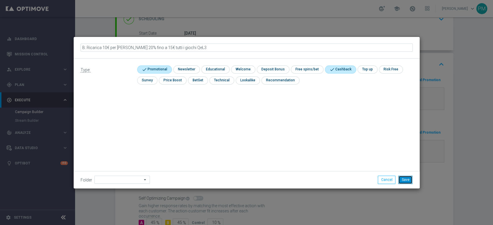
click at [401, 179] on button "Save" at bounding box center [405, 180] width 14 height 8
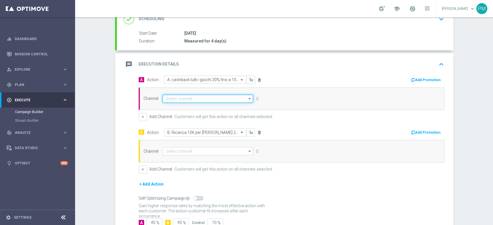
click at [199, 101] on input at bounding box center [207, 99] width 91 height 8
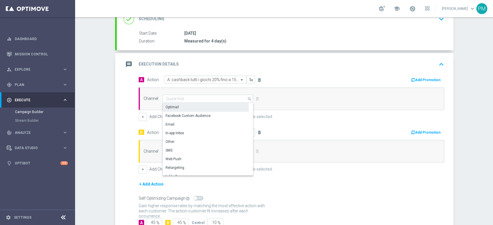
click at [190, 106] on div "Optimail" at bounding box center [205, 107] width 86 height 8
type input "Optimail"
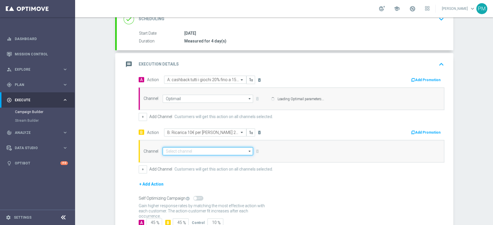
click at [194, 154] on input at bounding box center [207, 151] width 91 height 8
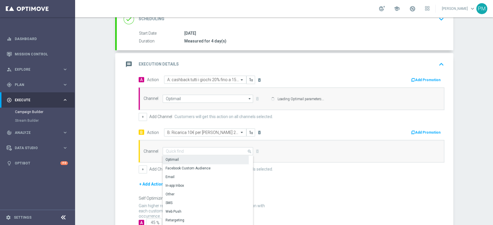
click at [193, 160] on div "Optimail" at bounding box center [205, 160] width 86 height 8
type input "Optimail"
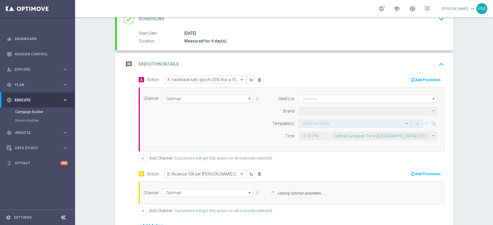
type input "Sisal Marketing"
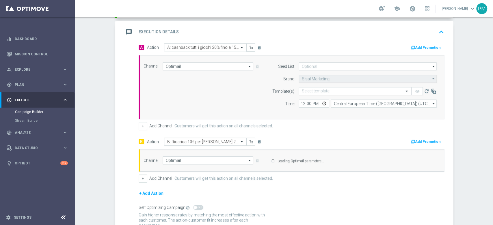
scroll to position [164, 0]
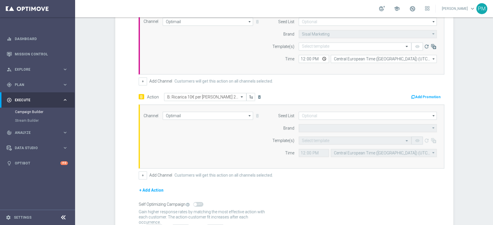
type input "Sisal Marketing"
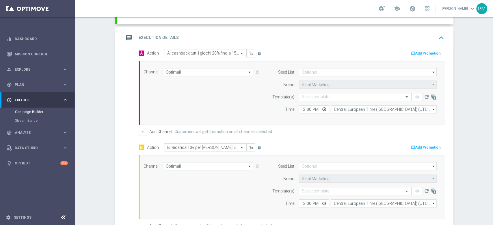
scroll to position [125, 0]
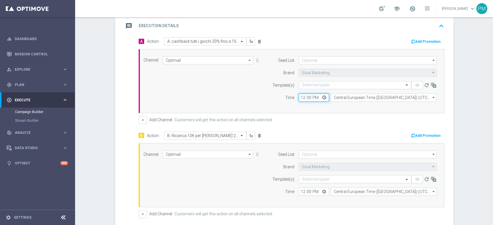
click at [300, 98] on input "12:00" at bounding box center [313, 98] width 30 height 8
type input "19:00"
click at [300, 191] on input "12:00" at bounding box center [313, 192] width 30 height 8
type input "19:00"
click at [319, 85] on input "text" at bounding box center [349, 85] width 95 height 5
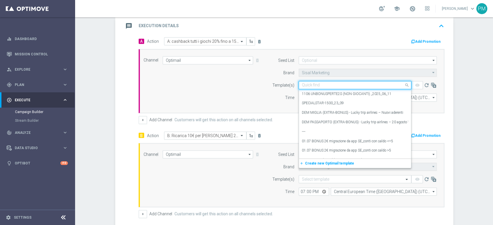
paste input "CBGIOCHI091025"
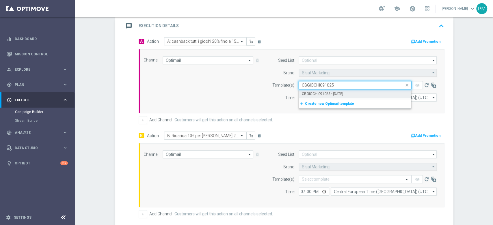
click at [323, 94] on label "CBGIOCHI091025 - [DATE]" at bounding box center [322, 93] width 41 height 5
type input "CBGIOCHI091025"
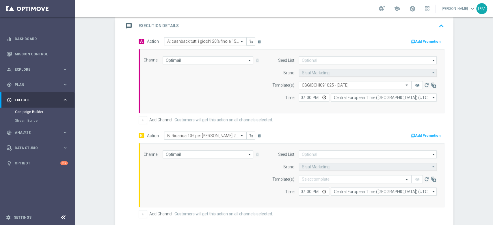
click at [427, 42] on button "Add Promotion" at bounding box center [426, 41] width 32 height 6
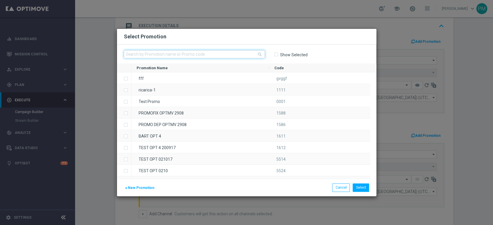
click at [199, 55] on input "text" at bounding box center [194, 54] width 141 height 8
paste input "CBGIOCHI091025"
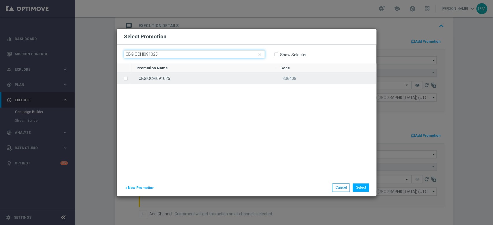
type input "CBGIOCHI091025"
click at [192, 78] on div "CBGIOCHI091025" at bounding box center [203, 77] width 144 height 11
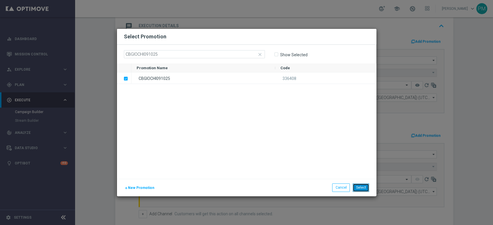
click at [361, 184] on button "Select" at bounding box center [360, 188] width 16 height 8
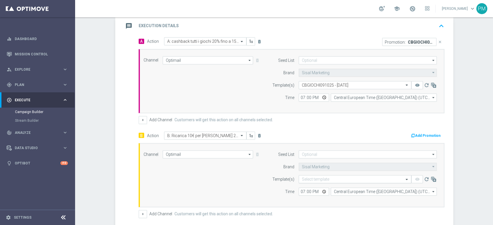
click at [308, 180] on input "text" at bounding box center [349, 179] width 95 height 5
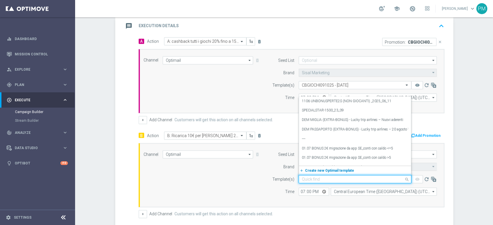
paste input "RICACB091025"
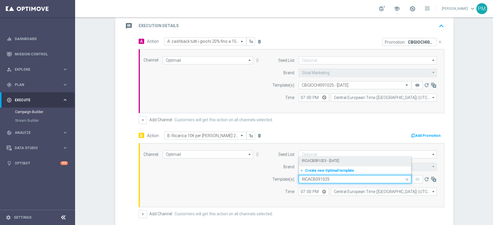
click at [321, 162] on label "RICACB091025 - [DATE]" at bounding box center [320, 160] width 37 height 5
type input "RICACB091025"
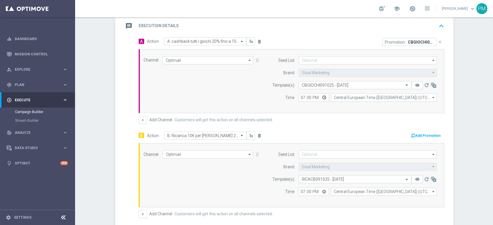
click at [429, 137] on button "Add Promotion" at bounding box center [426, 135] width 32 height 6
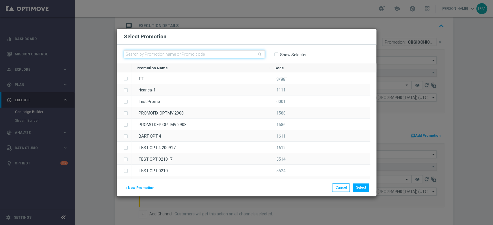
click at [177, 53] on input "text" at bounding box center [194, 54] width 141 height 8
paste input "RICACB091025"
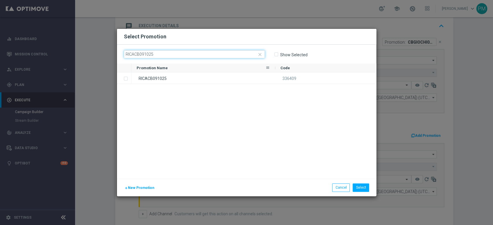
type input "RICACB091025"
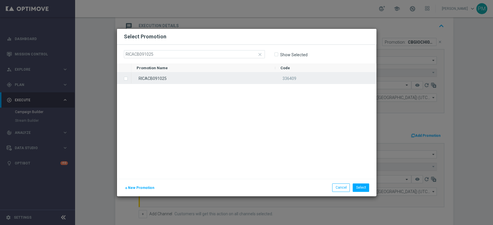
click at [182, 78] on div "RICACB091025" at bounding box center [203, 77] width 144 height 11
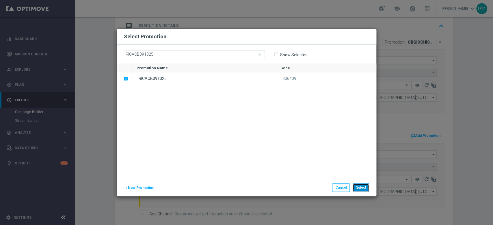
click at [367, 186] on button "Select" at bounding box center [360, 188] width 16 height 8
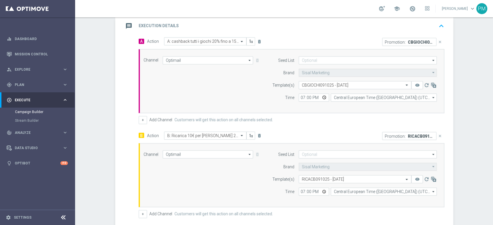
click at [397, 25] on div "message Execution Details keyboard_arrow_up" at bounding box center [285, 25] width 322 height 11
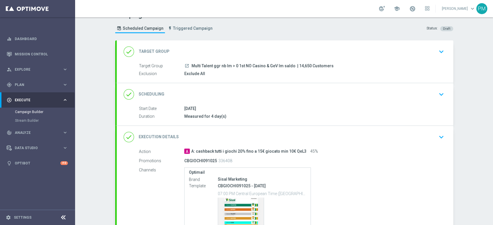
scroll to position [2, 0]
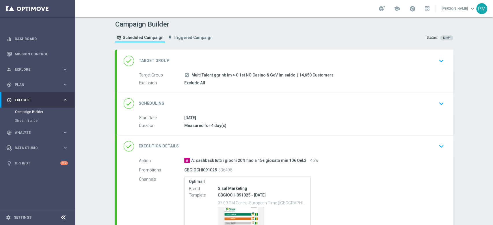
click at [279, 103] on div "done Scheduling keyboard_arrow_down" at bounding box center [285, 103] width 322 height 11
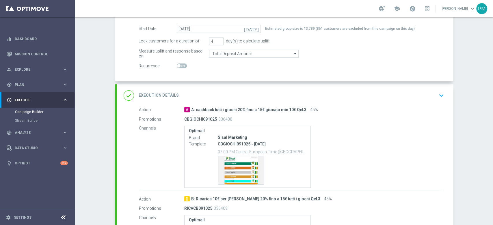
scroll to position [156, 0]
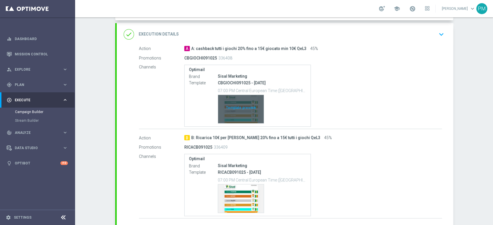
click at [227, 103] on div "Template preview" at bounding box center [241, 109] width 46 height 28
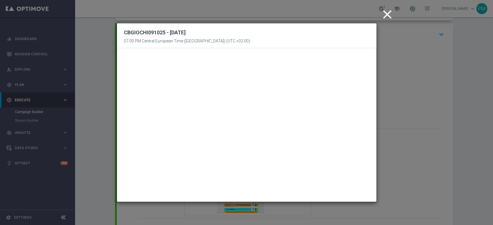
click at [386, 13] on icon "close" at bounding box center [387, 14] width 14 height 14
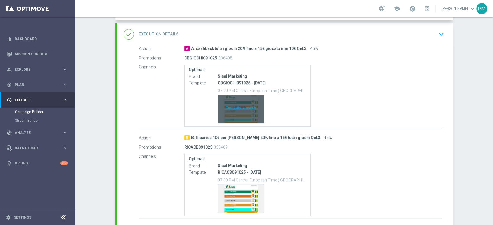
scroll to position [194, 0]
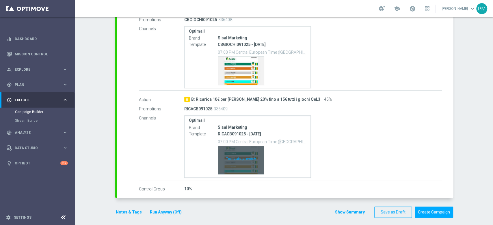
click at [246, 157] on div "Template preview" at bounding box center [241, 160] width 46 height 28
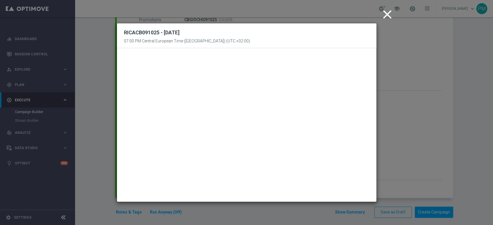
click at [390, 12] on icon "close" at bounding box center [387, 14] width 14 height 14
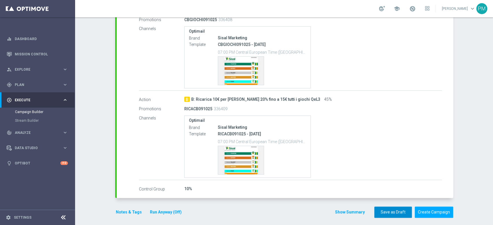
click at [391, 211] on button "Save as Draft" at bounding box center [393, 212] width 38 height 11
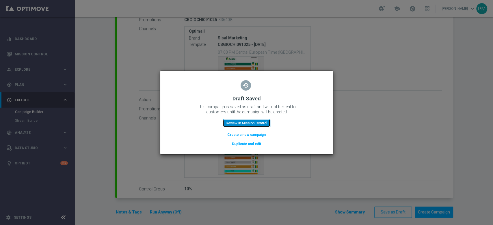
click at [253, 123] on button "Review in Mission Control" at bounding box center [247, 123] width 48 height 8
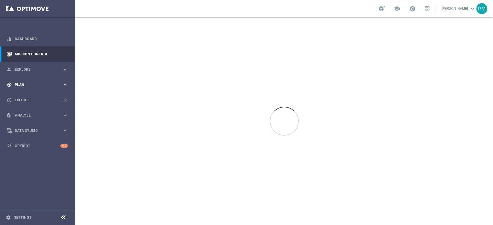
click at [29, 82] on div "gps_fixed Plan keyboard_arrow_right" at bounding box center [37, 84] width 74 height 15
click at [31, 122] on link "Optimail" at bounding box center [39, 122] width 42 height 5
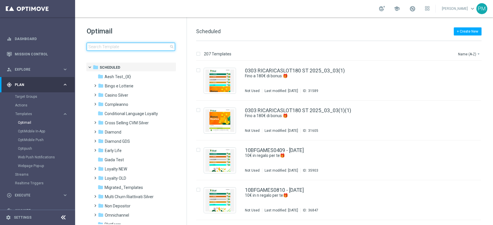
click at [116, 49] on input at bounding box center [131, 47] width 88 height 8
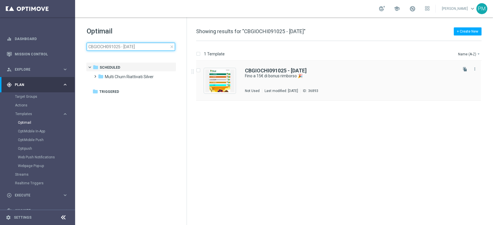
type input "CBGIOCHI091025 - 2025-10-09"
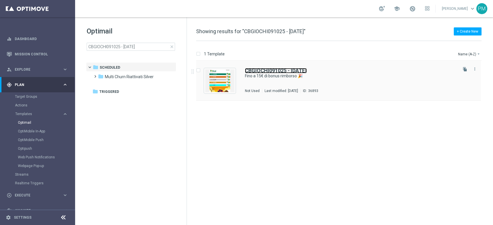
click at [263, 70] on b "CBGIOCHI091025 - 2025-10-09" at bounding box center [276, 71] width 62 height 6
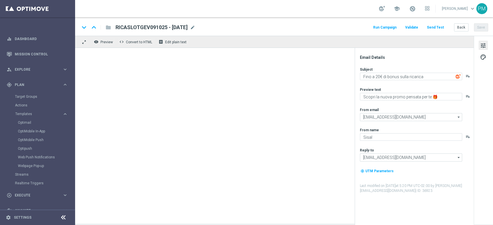
type textarea "Fino a 15€ di bonus rimborso 🎉"
type textarea "Curioso di saperne di più?"
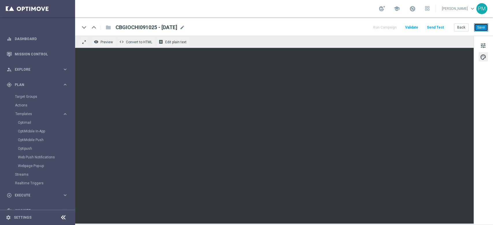
click at [487, 26] on button "Save" at bounding box center [481, 27] width 14 height 8
click at [461, 28] on button "Back" at bounding box center [461, 27] width 14 height 8
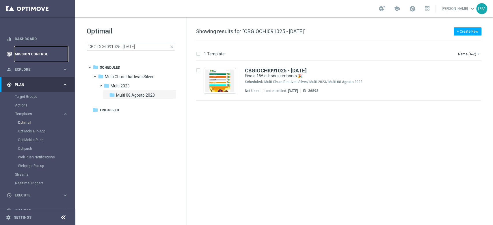
click at [23, 51] on link "Mission Control" at bounding box center [41, 53] width 53 height 15
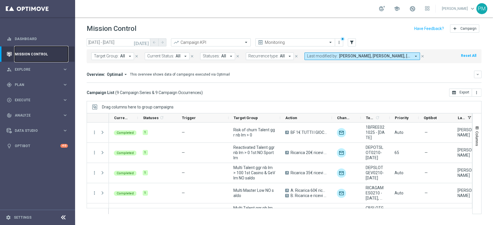
scroll to position [96, 0]
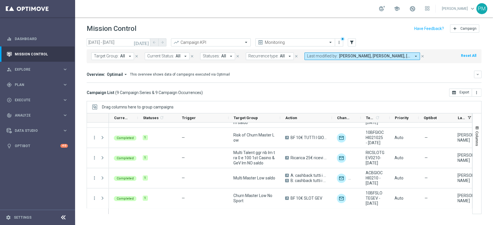
click at [147, 41] on icon "today" at bounding box center [142, 42] width 16 height 5
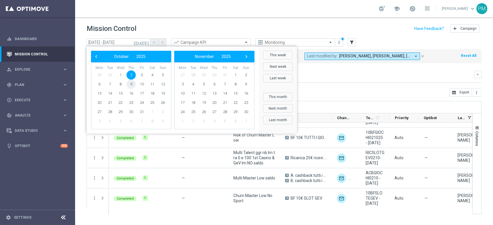
click at [132, 84] on span "9" at bounding box center [130, 84] width 9 height 9
type input "[DATE] - [DATE]"
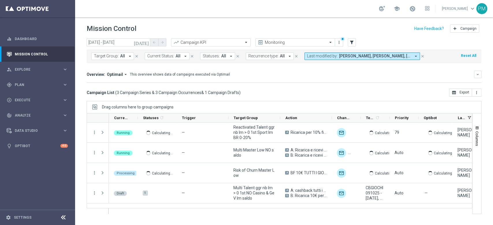
scroll to position [0, 0]
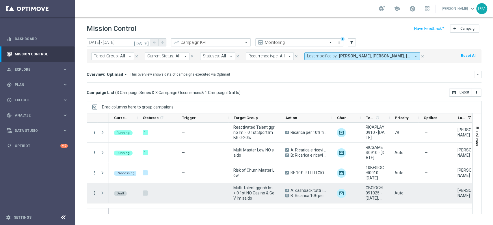
click at [94, 191] on icon "more_vert" at bounding box center [94, 192] width 5 height 5
click at [117, 176] on div "Edit" at bounding box center [133, 176] width 54 height 4
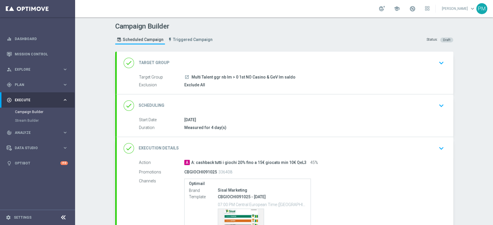
click at [247, 105] on div "done Scheduling keyboard_arrow_down" at bounding box center [285, 105] width 322 height 11
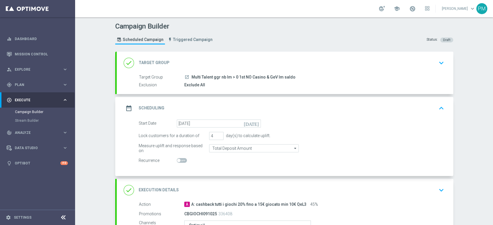
click at [260, 59] on div "done Target Group keyboard_arrow_down" at bounding box center [285, 62] width 322 height 11
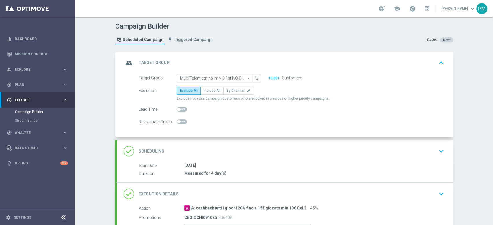
click at [297, 145] on div "done Scheduling keyboard_arrow_down" at bounding box center [285, 151] width 336 height 23
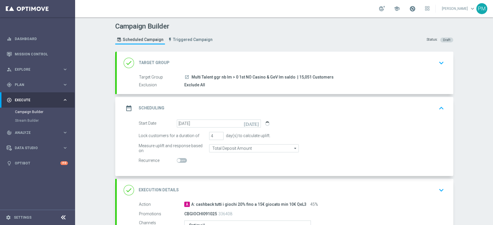
click at [409, 9] on span at bounding box center [412, 8] width 6 height 6
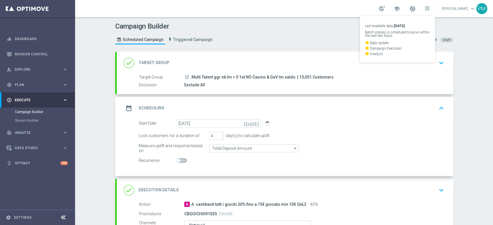
click at [345, 10] on div "school Last available data: [DATE] Batch process is scheduled to occur within t…" at bounding box center [284, 8] width 418 height 17
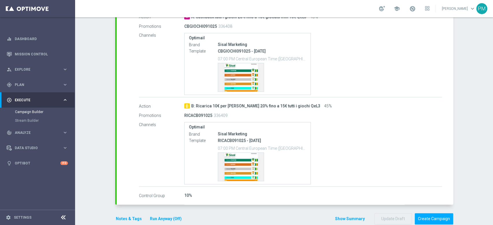
scroll to position [204, 0]
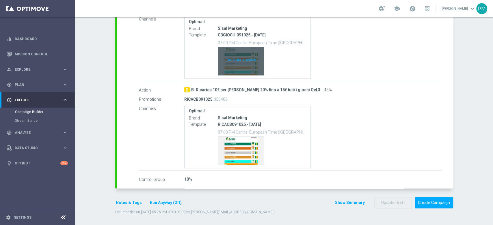
click at [240, 62] on div "Template preview" at bounding box center [241, 61] width 46 height 28
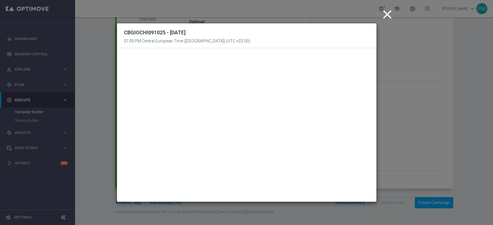
click at [388, 14] on icon "close" at bounding box center [387, 14] width 14 height 14
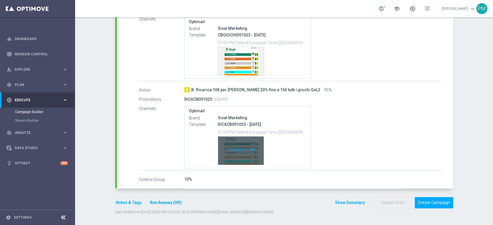
click at [233, 139] on div "Template preview" at bounding box center [241, 151] width 46 height 28
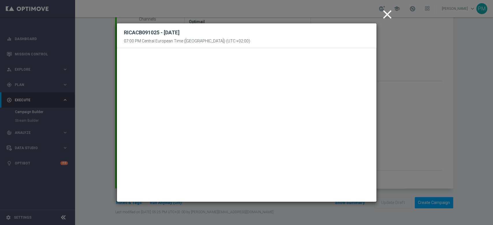
click at [384, 16] on icon "close" at bounding box center [387, 14] width 14 height 14
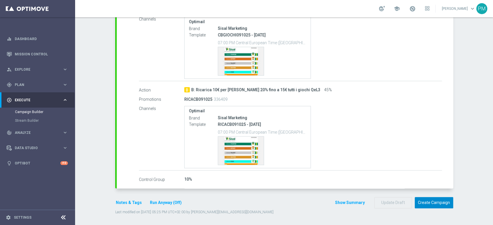
click at [429, 200] on button "Create Campaign" at bounding box center [433, 202] width 38 height 11
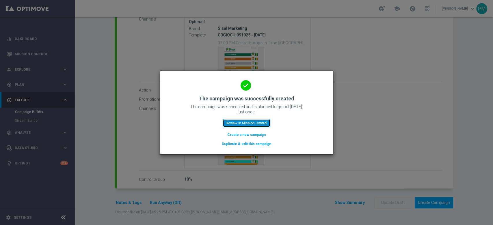
click at [237, 122] on button "Review in Mission Control" at bounding box center [247, 123] width 48 height 8
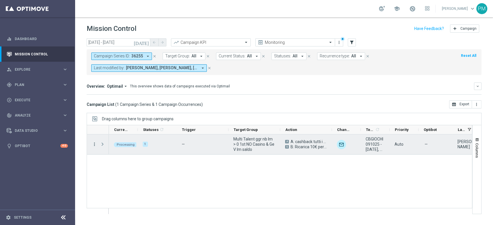
click at [92, 144] on icon "more_vert" at bounding box center [94, 144] width 5 height 5
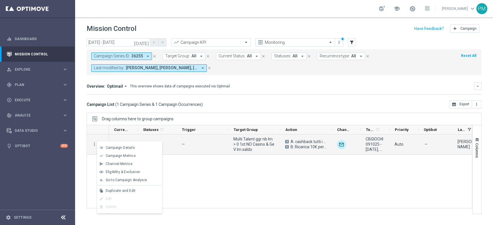
click at [193, 163] on div "Processing 1 — Multi Talent ggr nb lm > 0 1st NO Casino & GeV [PERSON_NAME] A A…" at bounding box center [290, 173] width 363 height 79
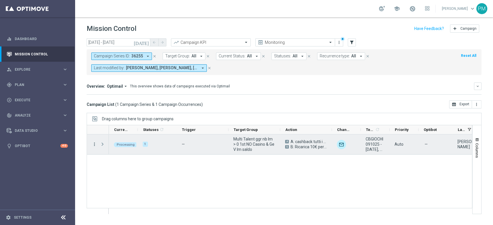
click at [94, 145] on icon "more_vert" at bounding box center [94, 144] width 5 height 5
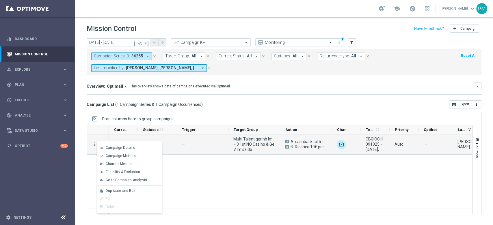
click at [184, 163] on div "Processing 1 — Multi Talent ggr nb lm > 0 1st NO Casino & GeV [PERSON_NAME] A A…" at bounding box center [290, 173] width 363 height 79
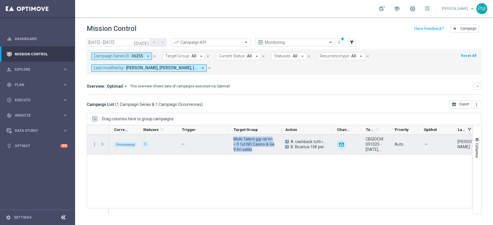
drag, startPoint x: 255, startPoint y: 150, endPoint x: 232, endPoint y: 141, distance: 24.2
click at [232, 141] on div "Multi Talent ggr nb lm > 0 1st NO Casino & GeV lm saldo" at bounding box center [254, 144] width 52 height 20
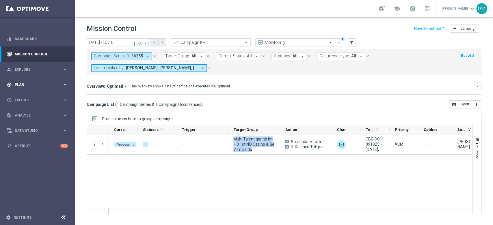
click at [33, 87] on div "gps_fixed Plan" at bounding box center [35, 84] width 56 height 5
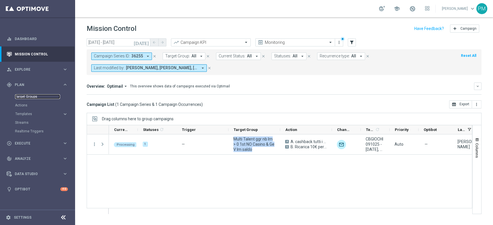
click at [33, 96] on link "Target Groups" at bounding box center [37, 96] width 45 height 5
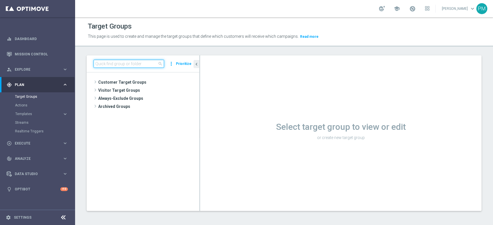
click at [136, 64] on input at bounding box center [129, 64] width 70 height 8
click at [183, 63] on button "Prioritize" at bounding box center [183, 64] width 17 height 8
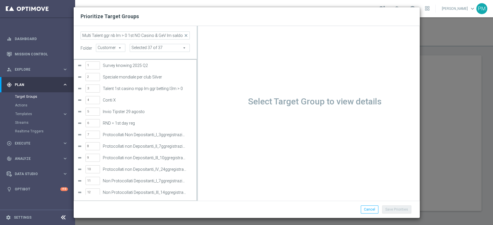
type input "Multi Talent ggr nb lm > 0 1st NO Casino & GeV lm saldo"
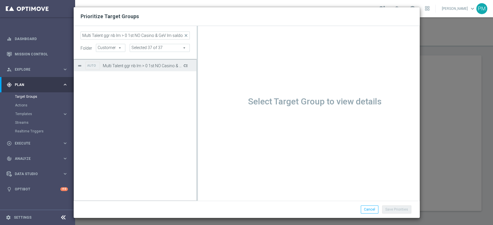
click at [184, 65] on button "Press SPACE to select this row." at bounding box center [185, 65] width 6 height 8
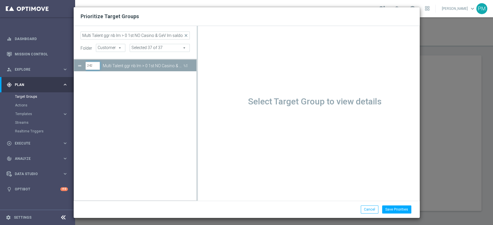
click at [92, 63] on input "242" at bounding box center [92, 66] width 14 height 8
click at [90, 63] on input "242" at bounding box center [92, 66] width 14 height 8
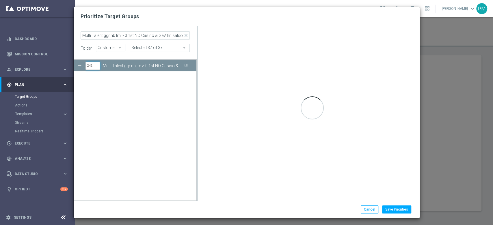
click at [91, 66] on input "242" at bounding box center [92, 66] width 14 height 8
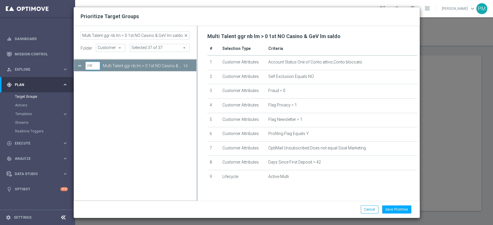
click at [89, 66] on input "242" at bounding box center [92, 66] width 14 height 8
type input "88"
click at [392, 209] on button "Save Priorities" at bounding box center [396, 209] width 29 height 8
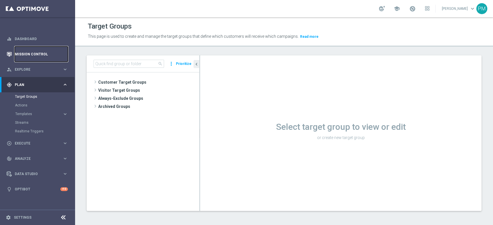
click at [37, 54] on link "Mission Control" at bounding box center [41, 53] width 53 height 15
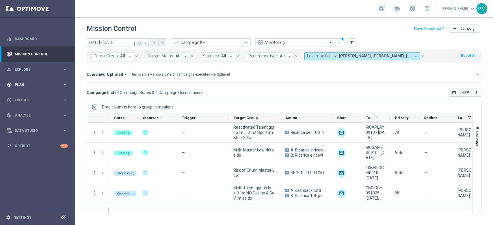
click at [28, 85] on span "Plan" at bounding box center [39, 84] width 48 height 3
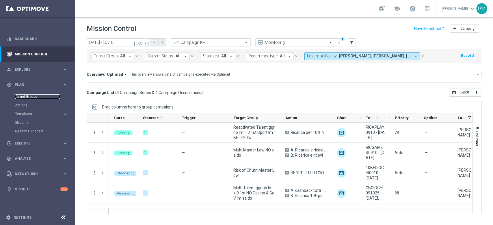
click at [26, 95] on link "Target Groups" at bounding box center [37, 96] width 45 height 5
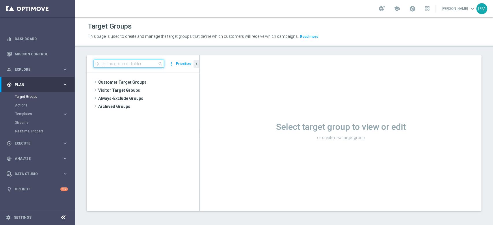
click at [119, 63] on input at bounding box center [129, 64] width 70 height 8
paste input "Reactivated Talent ggr nb lm > 0 1st NO Sport lm"
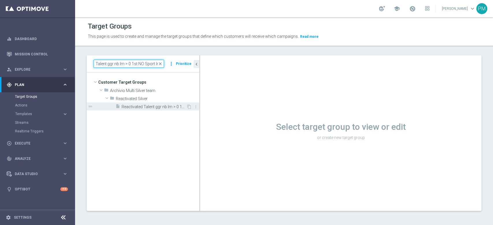
type input "Reactivated Talent ggr nb lm > 0 1st NO Sport lm"
click at [148, 106] on span "Reactivated Talent ggr nb lm > 0 1st NO Sport lm" at bounding box center [154, 106] width 65 height 5
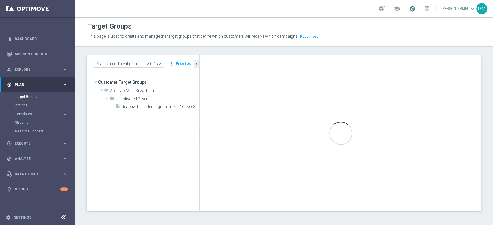
click at [409, 10] on span at bounding box center [412, 8] width 6 height 6
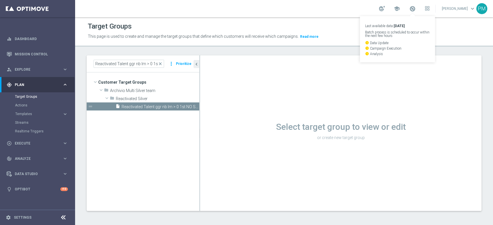
click at [343, 8] on div "school Last available data: 7 Oct 2025 Batch process is scheduled to occur with…" at bounding box center [284, 8] width 418 height 17
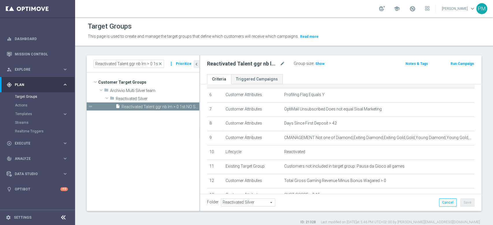
scroll to position [77, 0]
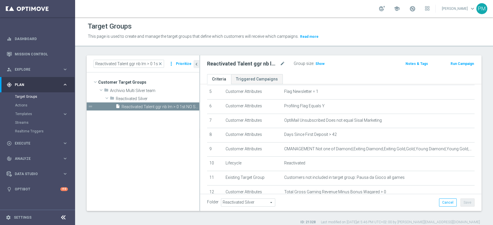
click at [459, 64] on button "Run Campaign" at bounding box center [462, 64] width 25 height 6
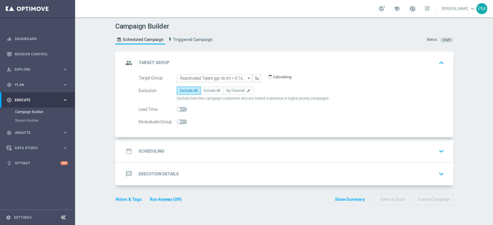
click at [216, 153] on div "date_range Scheduling keyboard_arrow_down" at bounding box center [285, 151] width 322 height 11
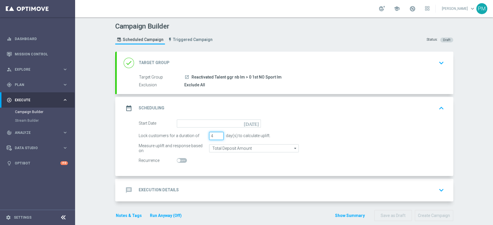
type input "4"
click at [216, 133] on input "4" at bounding box center [216, 136] width 14 height 8
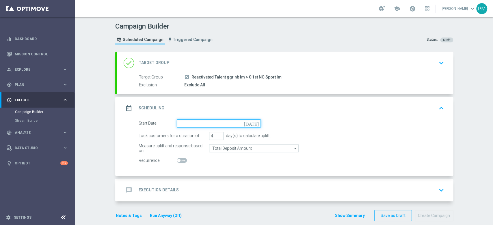
click at [198, 120] on input at bounding box center [219, 123] width 84 height 8
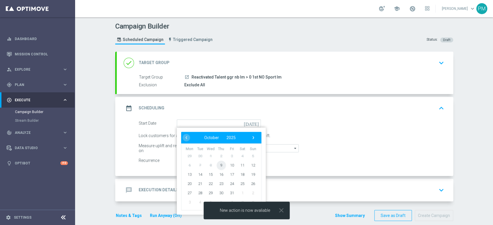
click at [220, 166] on span "9" at bounding box center [220, 164] width 9 height 9
type input "09 Oct 2025"
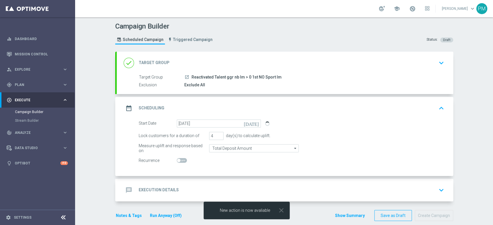
click at [219, 183] on div "message Execution Details keyboard_arrow_down" at bounding box center [285, 190] width 336 height 23
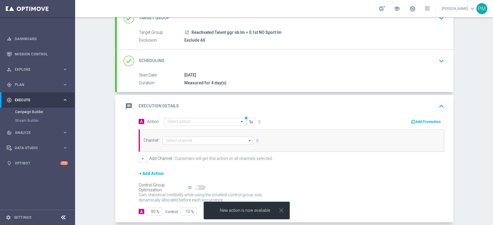
scroll to position [72, 0]
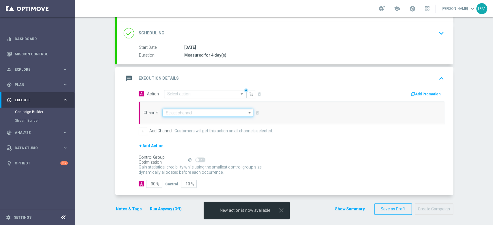
click at [168, 109] on input at bounding box center [207, 113] width 91 height 8
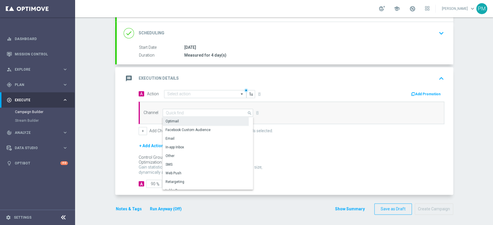
click at [172, 123] on div "Optimail" at bounding box center [171, 121] width 13 height 5
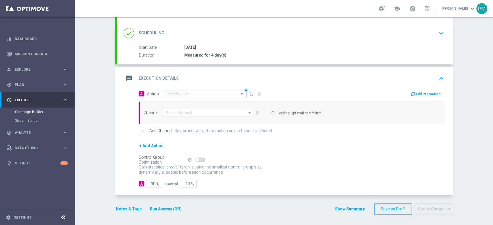
type input "Optimail"
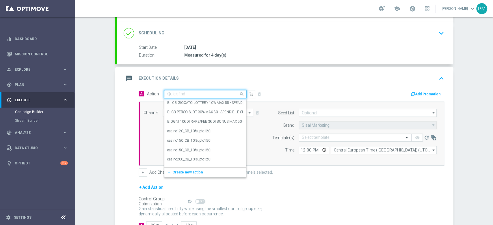
click at [179, 94] on input "text" at bounding box center [199, 94] width 64 height 5
paste input "Ricarica 20€ ricevi 2€ Slot e GeV, ricarica 40€ ricevi 10€, ricarica 80€ ricevi…"
type input "Ricarica 20€ ricevi 2€ Slot e GeV, ricarica 40€ ricevi 10€, ricarica 80€ ricevi…"
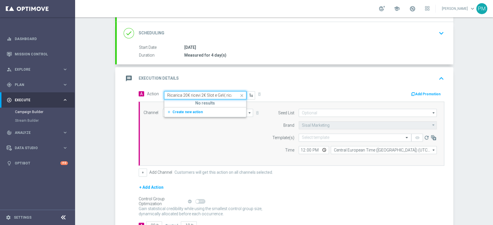
scroll to position [0, 73]
click at [183, 111] on span "Create new action" at bounding box center [187, 112] width 30 height 4
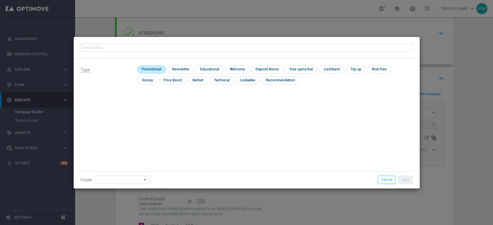
click at [153, 70] on input "checkbox" at bounding box center [150, 70] width 27 height 8
checkbox input "true"
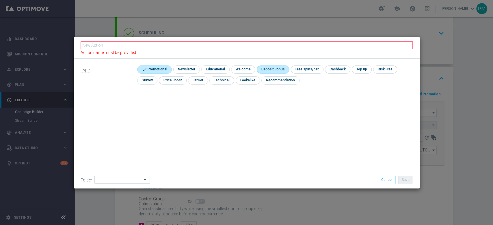
click at [267, 72] on input "checkbox" at bounding box center [272, 70] width 31 height 8
checkbox input "true"
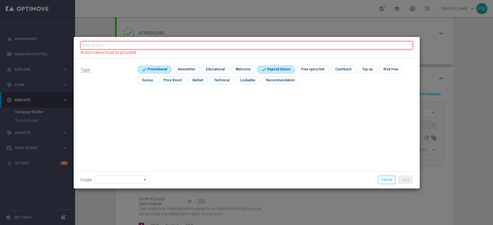
click at [250, 46] on input "text" at bounding box center [247, 45] width 332 height 8
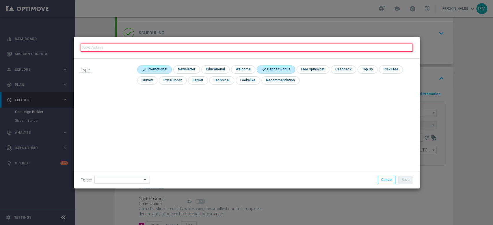
paste input "Ricarica 20€ ricevi 2€ Slot e GeV, ricarica 40€ ricevi 10€, ricarica 80€ ricevi…"
type input "Ricarica 20€ ricevi 2€ Slot e GeV, ricarica 40€ ricevi 10€, ricarica 80€ ricevi…"
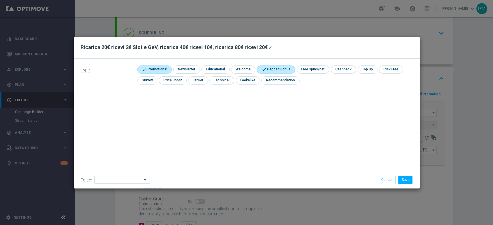
click at [404, 184] on div "Folder arrow_drop_down Drag here to set row groups Drag here to set column labe…" at bounding box center [247, 179] width 346 height 17
click at [404, 181] on button "Save" at bounding box center [405, 180] width 14 height 8
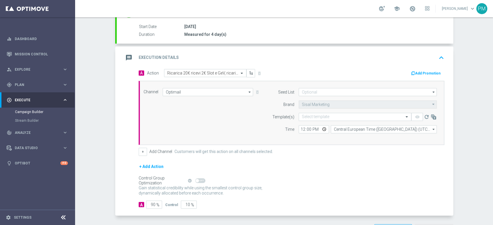
scroll to position [111, 0]
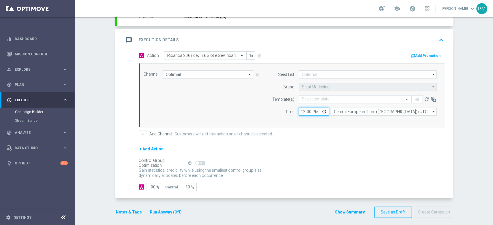
click at [300, 111] on input "12:00" at bounding box center [313, 112] width 30 height 8
type input "19:00"
click at [155, 211] on button "Run Anyway (Off)" at bounding box center [165, 212] width 33 height 7
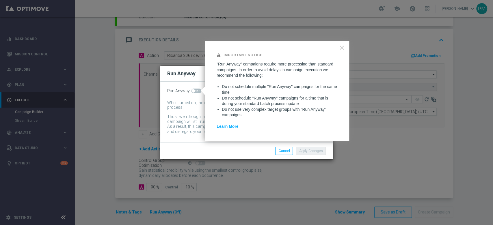
click at [199, 91] on span at bounding box center [196, 91] width 10 height 5
click at [199, 91] on input "checkbox" at bounding box center [196, 91] width 10 height 5
checkbox input "true"
click at [304, 152] on button "Apply Changes" at bounding box center [311, 151] width 30 height 8
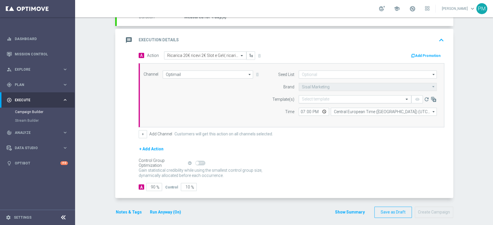
click at [309, 97] on input "text" at bounding box center [349, 99] width 95 height 5
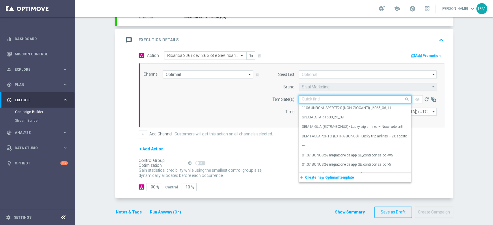
paste input "RICASLOTGEV091025"
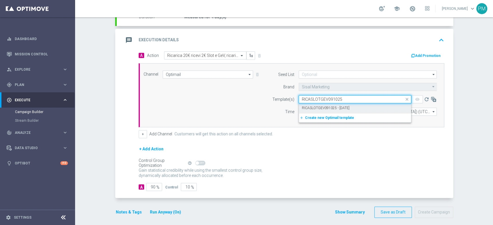
click at [313, 106] on label "RICASLOTGEV091025 - [DATE]" at bounding box center [326, 108] width 48 height 5
type input "RICASLOTGEV091025"
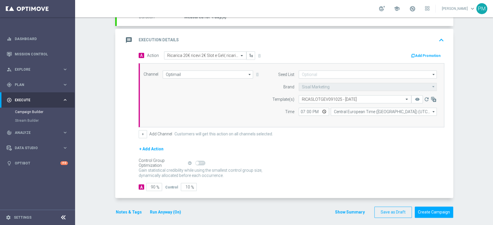
click at [429, 54] on button "Add Promotion" at bounding box center [426, 56] width 32 height 6
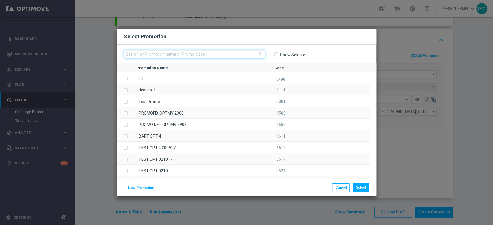
click at [197, 54] on input "text" at bounding box center [194, 54] width 141 height 8
paste input "RICASLOTGEV091025"
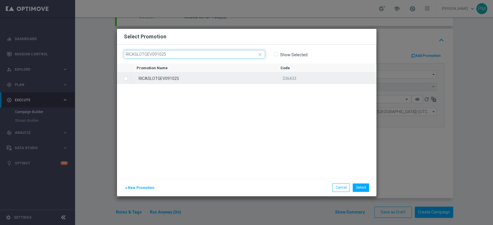
type input "RICASLOTGEV091025"
click at [189, 76] on div "RICASLOTGEV091025" at bounding box center [203, 77] width 144 height 11
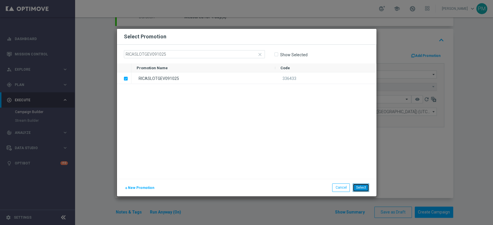
click at [362, 190] on button "Select" at bounding box center [360, 188] width 16 height 8
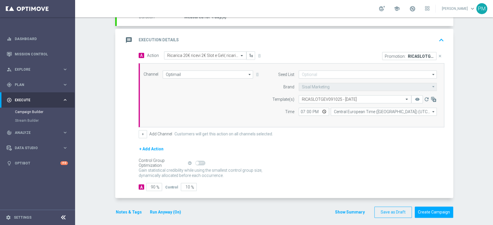
click at [367, 40] on div "message Execution Details keyboard_arrow_up" at bounding box center [285, 40] width 322 height 11
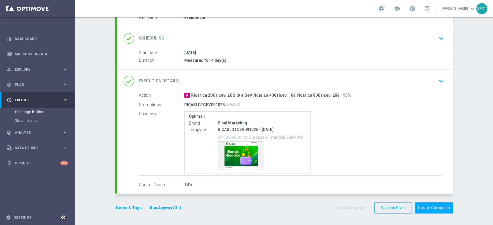
scroll to position [66, 0]
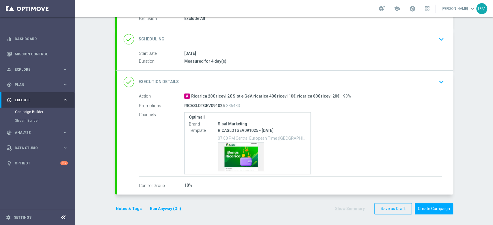
click at [351, 77] on div "done Execution Details keyboard_arrow_down" at bounding box center [285, 81] width 322 height 11
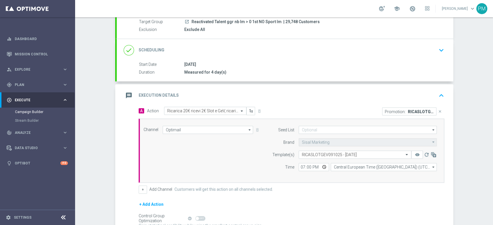
scroll to position [114, 0]
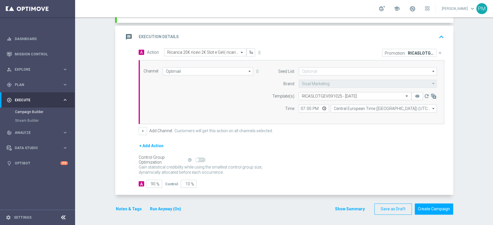
click at [116, 210] on button "Notes & Tags" at bounding box center [128, 208] width 27 height 7
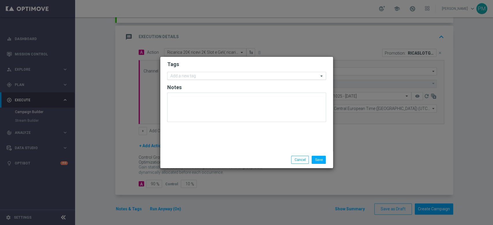
click at [206, 74] on input "text" at bounding box center [244, 76] width 148 height 5
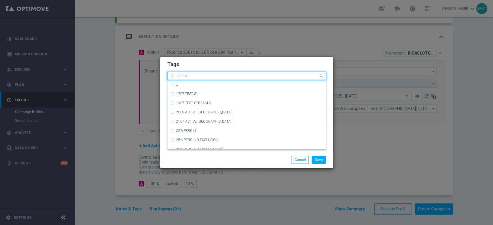
type input "m"
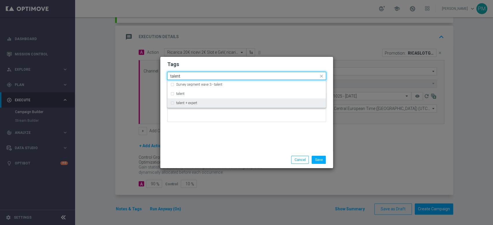
click at [206, 102] on div "talent + expert" at bounding box center [249, 102] width 147 height 3
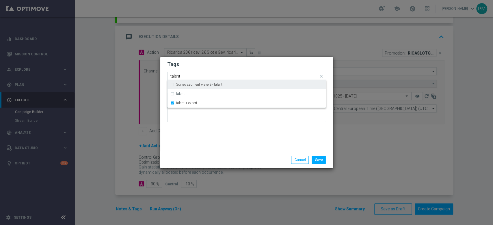
click at [175, 76] on input "talent" at bounding box center [244, 76] width 148 height 5
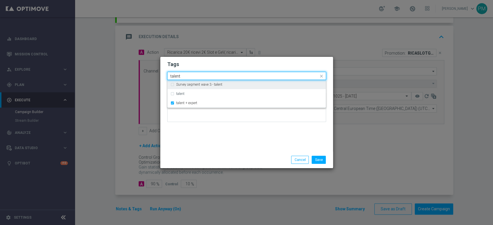
click at [175, 76] on input "talent" at bounding box center [244, 76] width 148 height 5
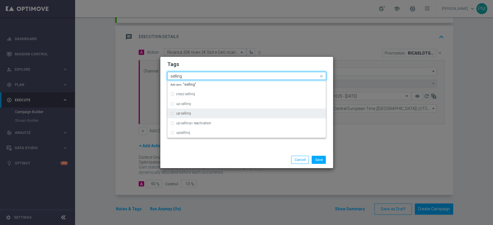
click at [193, 111] on div "up-selling" at bounding box center [246, 113] width 152 height 9
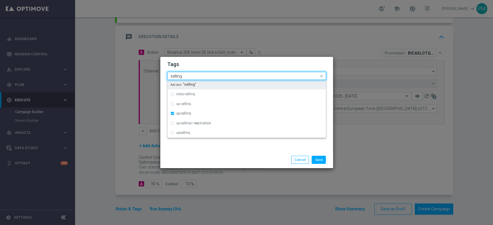
click at [177, 78] on input "selling" at bounding box center [244, 76] width 148 height 5
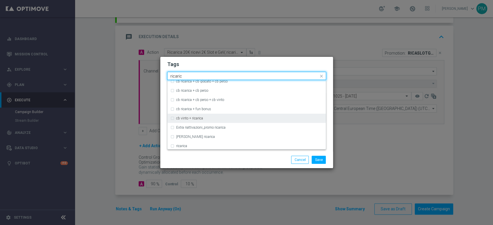
scroll to position [154, 0]
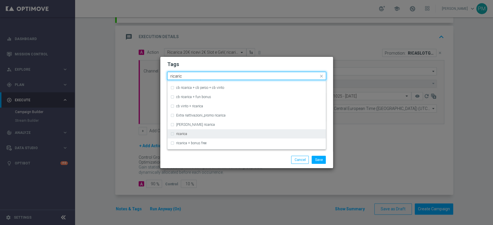
click at [203, 132] on div "ricarica" at bounding box center [249, 133] width 147 height 3
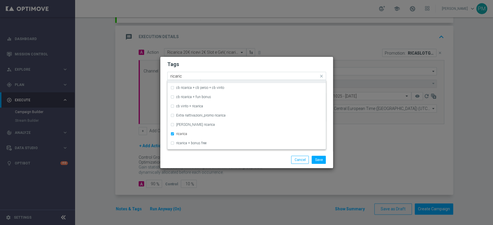
click at [177, 77] on input "ricaric" at bounding box center [244, 76] width 148 height 5
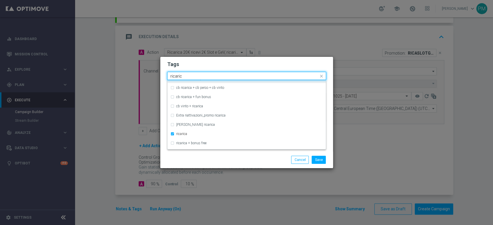
click at [177, 77] on input "ricaric" at bounding box center [244, 76] width 148 height 5
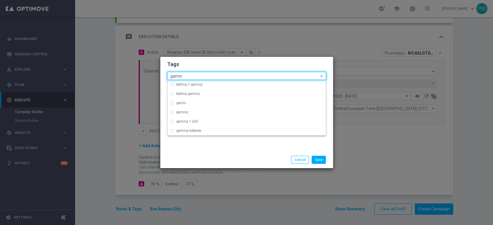
scroll to position [0, 0]
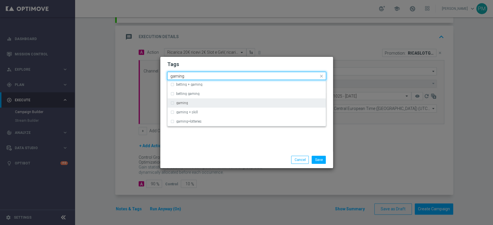
click at [176, 104] on label "gaming" at bounding box center [182, 102] width 12 height 3
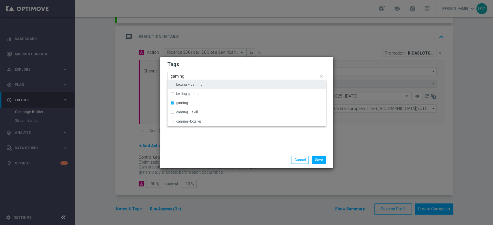
click at [176, 74] on input "gaming" at bounding box center [244, 76] width 148 height 5
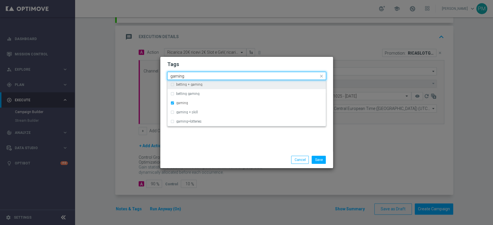
click at [176, 74] on input "gaming" at bounding box center [244, 76] width 148 height 5
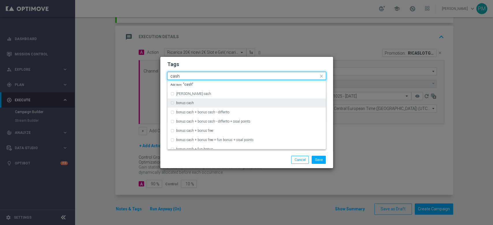
click at [191, 100] on div "bonus cash" at bounding box center [246, 102] width 152 height 9
type input "cash"
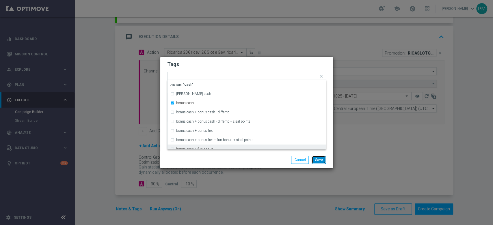
click at [324, 160] on button "Save" at bounding box center [318, 160] width 14 height 8
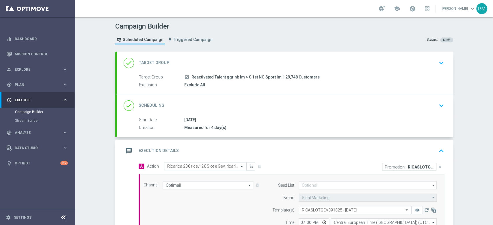
click at [286, 97] on div "done Scheduling keyboard_arrow_down" at bounding box center [285, 105] width 336 height 23
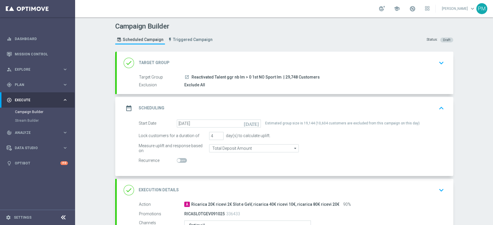
click at [285, 103] on div "date_range Scheduling keyboard_arrow_up" at bounding box center [285, 108] width 322 height 11
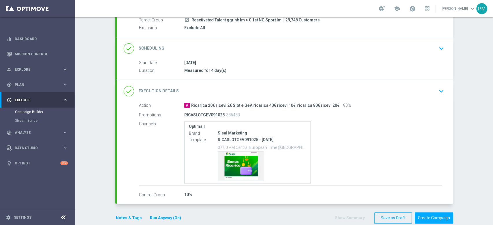
scroll to position [66, 0]
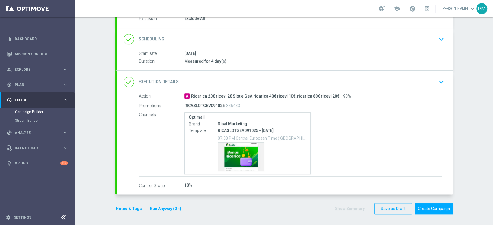
click at [315, 79] on div "done Execution Details keyboard_arrow_down" at bounding box center [285, 81] width 322 height 11
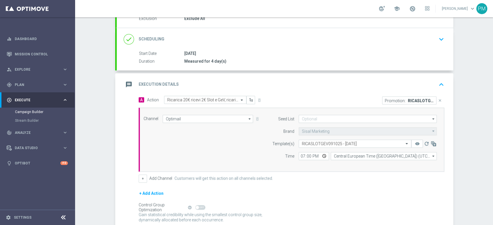
click at [329, 83] on div "message Execution Details keyboard_arrow_up" at bounding box center [285, 84] width 322 height 11
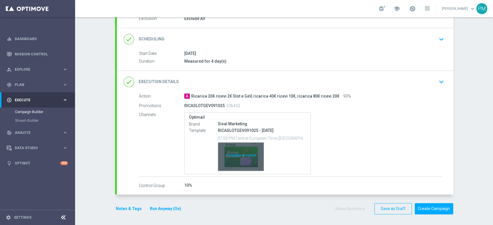
click at [233, 157] on div "Template preview" at bounding box center [241, 157] width 46 height 28
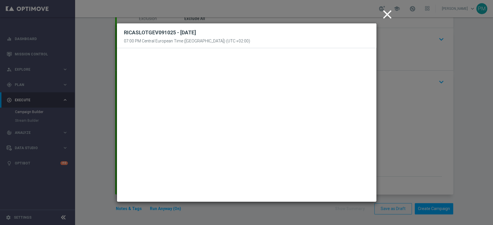
click at [385, 16] on icon "close" at bounding box center [387, 14] width 14 height 14
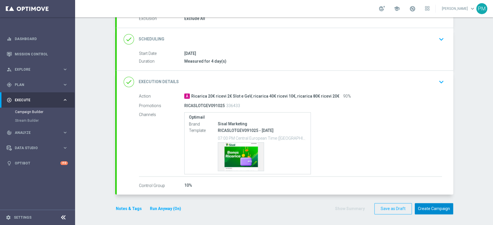
click at [416, 208] on button "Create Campaign" at bounding box center [433, 208] width 38 height 11
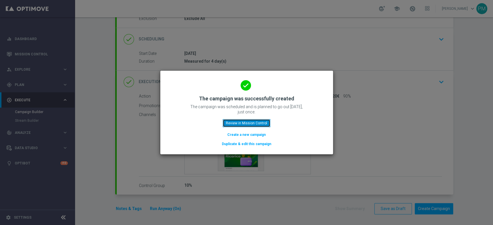
click at [253, 122] on button "Review in Mission Control" at bounding box center [247, 123] width 48 height 8
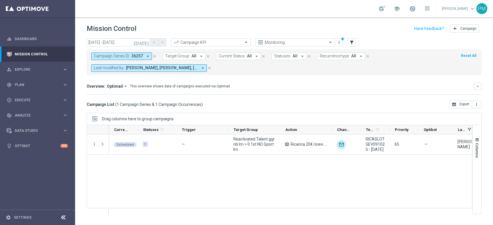
click at [154, 56] on icon "close" at bounding box center [154, 56] width 4 height 4
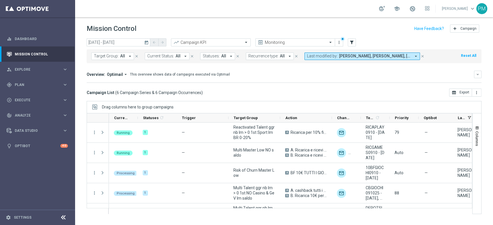
scroll to position [35, 0]
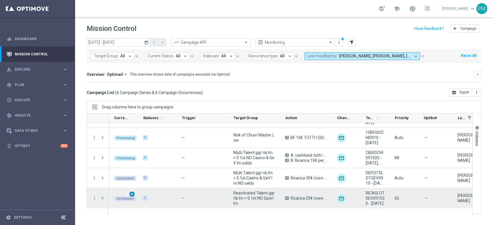
click at [132, 195] on span "play_arrow" at bounding box center [132, 194] width 4 height 4
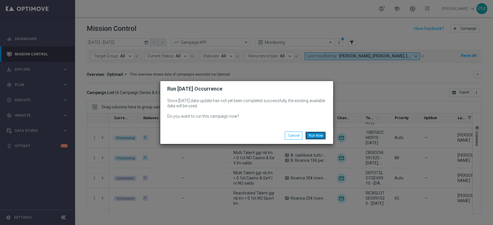
click at [316, 136] on button "Run Now" at bounding box center [315, 136] width 20 height 8
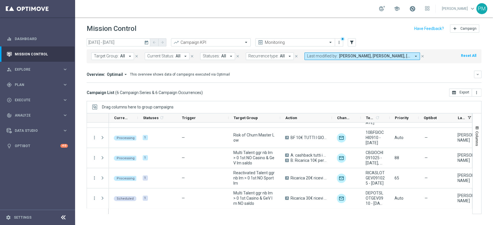
click at [409, 9] on span at bounding box center [412, 8] width 6 height 6
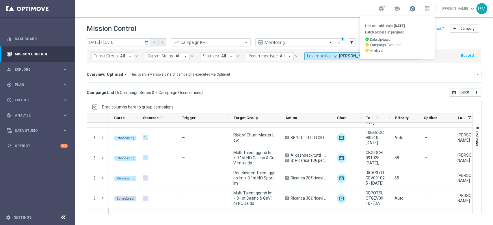
click at [409, 9] on span at bounding box center [412, 8] width 6 height 6
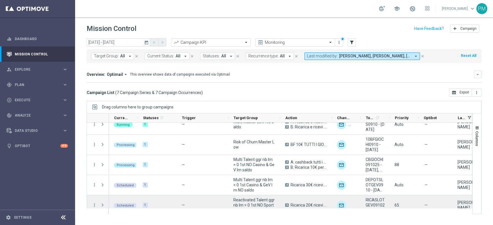
scroll to position [55, 0]
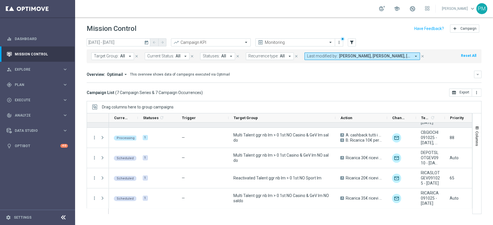
drag, startPoint x: 280, startPoint y: 118, endPoint x: 335, endPoint y: 126, distance: 55.8
click at [335, 126] on div at bounding box center [279, 163] width 385 height 101
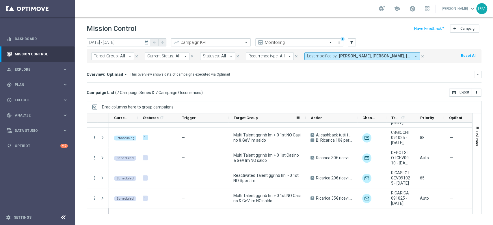
drag, startPoint x: 334, startPoint y: 117, endPoint x: 303, endPoint y: 120, distance: 30.7
click at [304, 120] on div at bounding box center [305, 117] width 2 height 9
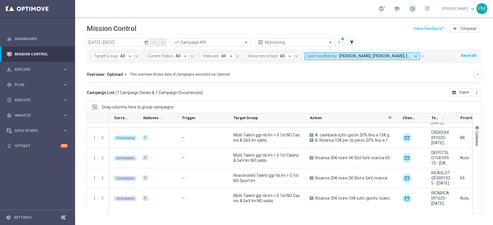
drag, startPoint x: 355, startPoint y: 118, endPoint x: 396, endPoint y: 117, distance: 41.0
click at [396, 117] on div at bounding box center [397, 117] width 2 height 9
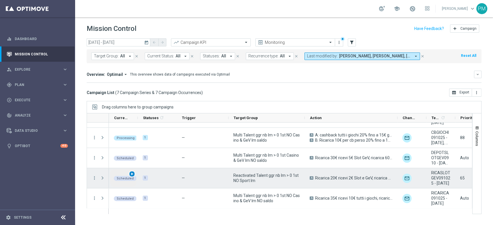
click at [133, 175] on span "play_arrow" at bounding box center [132, 174] width 4 height 4
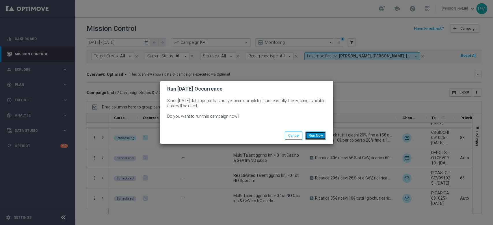
click at [312, 133] on button "Run Now" at bounding box center [315, 136] width 20 height 8
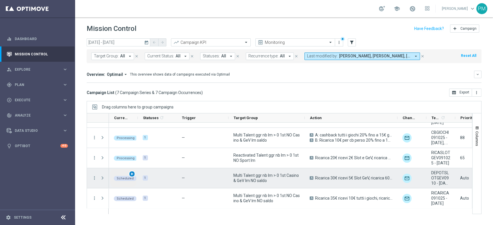
click at [132, 174] on span "play_arrow" at bounding box center [132, 174] width 4 height 4
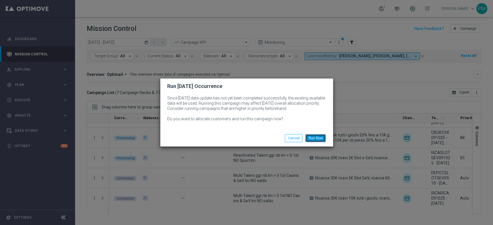
click at [315, 137] on button "Run Now" at bounding box center [315, 138] width 20 height 8
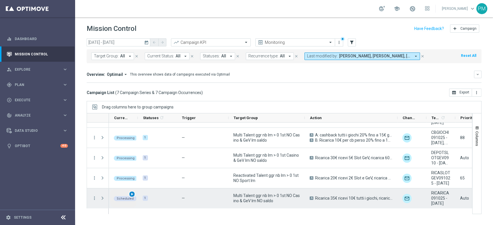
click at [132, 194] on span "play_arrow" at bounding box center [132, 194] width 4 height 4
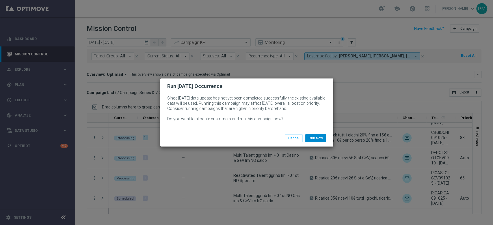
click at [310, 142] on div "Run Now Cancel" at bounding box center [246, 138] width 173 height 17
click at [312, 137] on button "Run Now" at bounding box center [315, 138] width 20 height 8
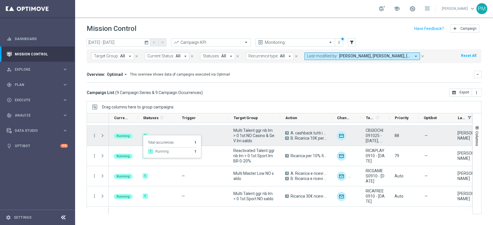
scroll to position [96, 0]
